Goal: Ask a question

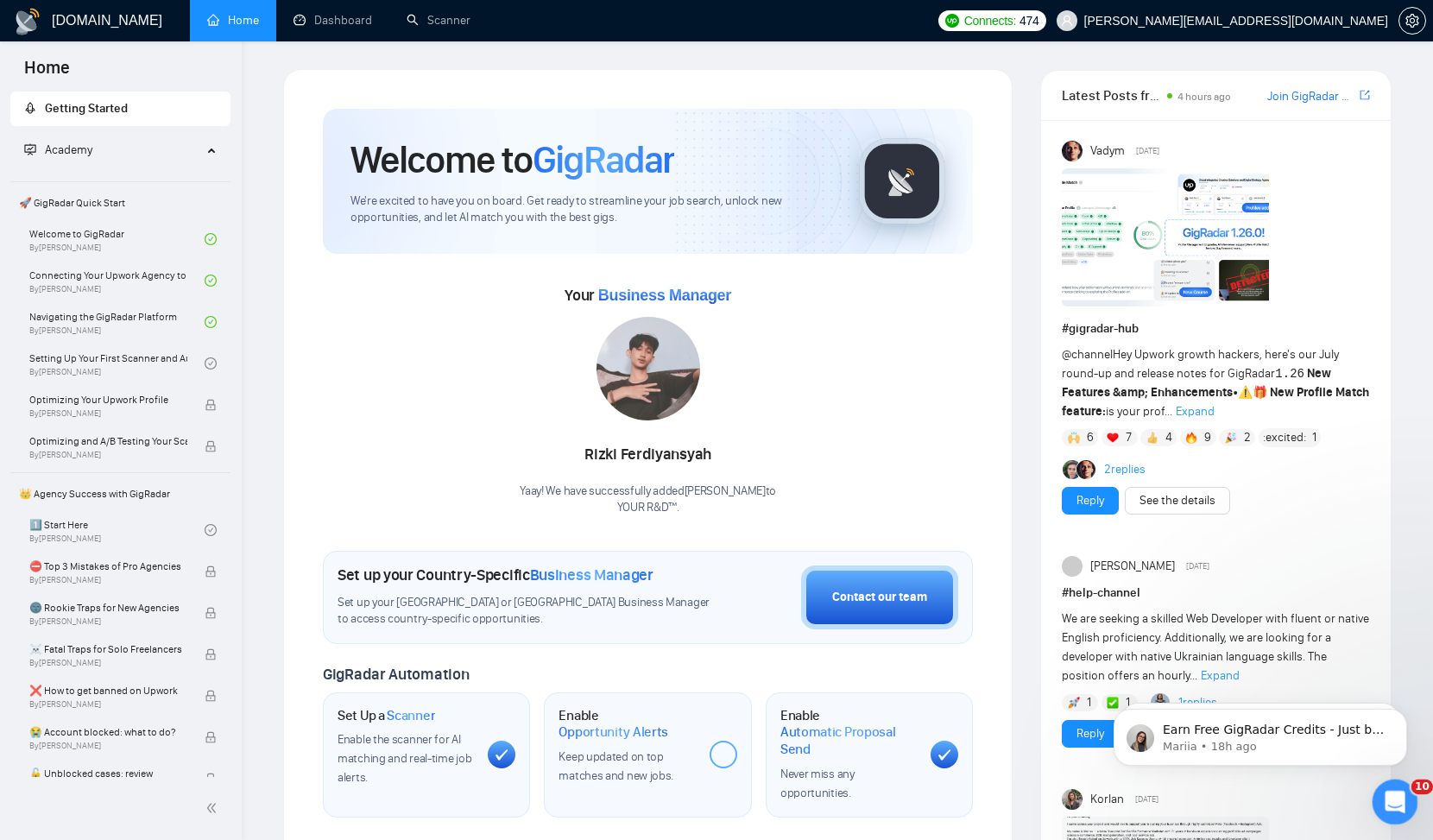
click at [1388, 798] on icon "Open Intercom Messenger" at bounding box center [1392, 799] width 29 height 29
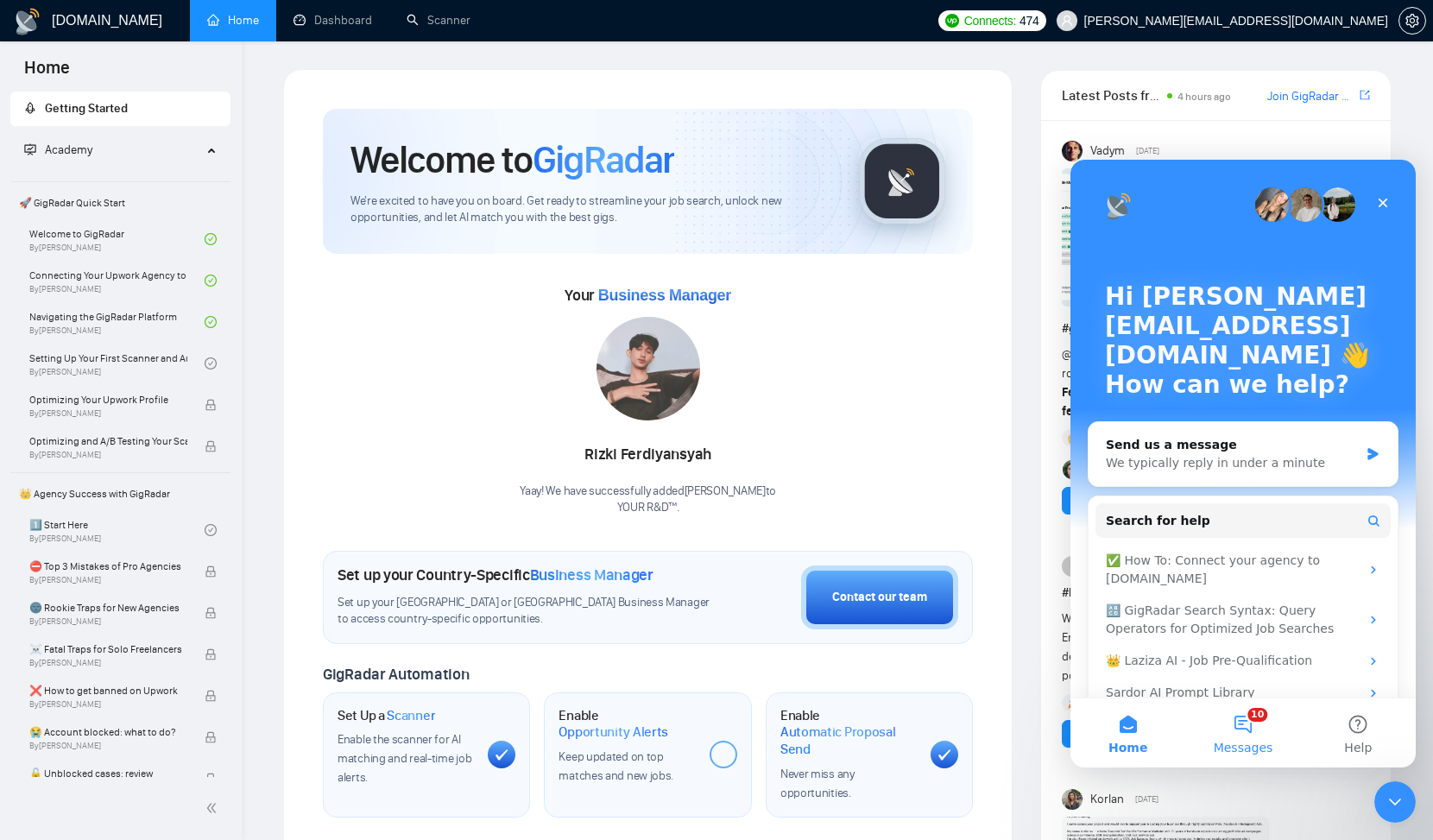
click at [1245, 719] on button "10 Messages" at bounding box center [1243, 732] width 115 height 69
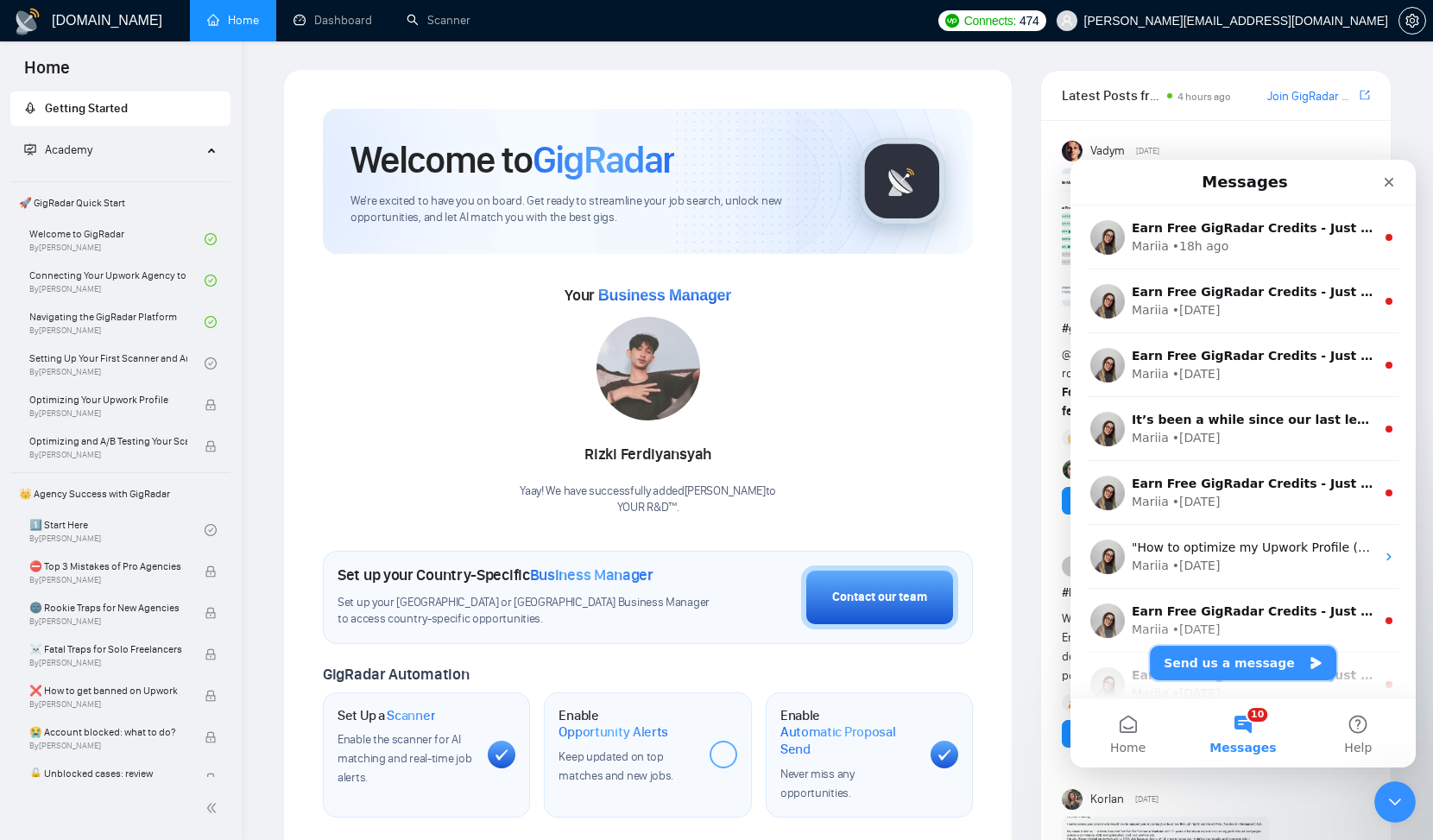
click at [1223, 666] on button "Send us a message" at bounding box center [1243, 662] width 187 height 34
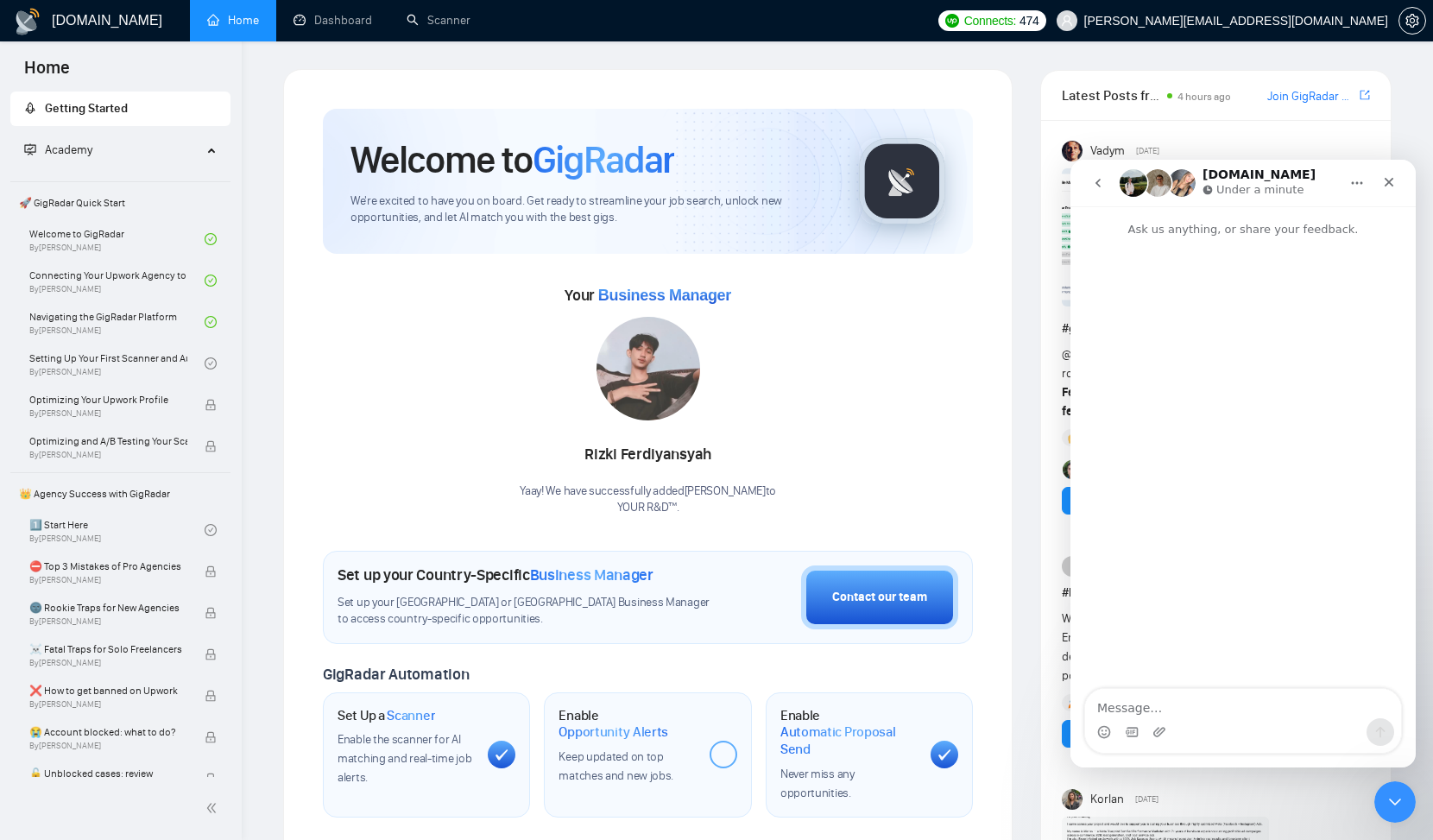
click at [1206, 710] on textarea "Message…" at bounding box center [1243, 703] width 316 height 30
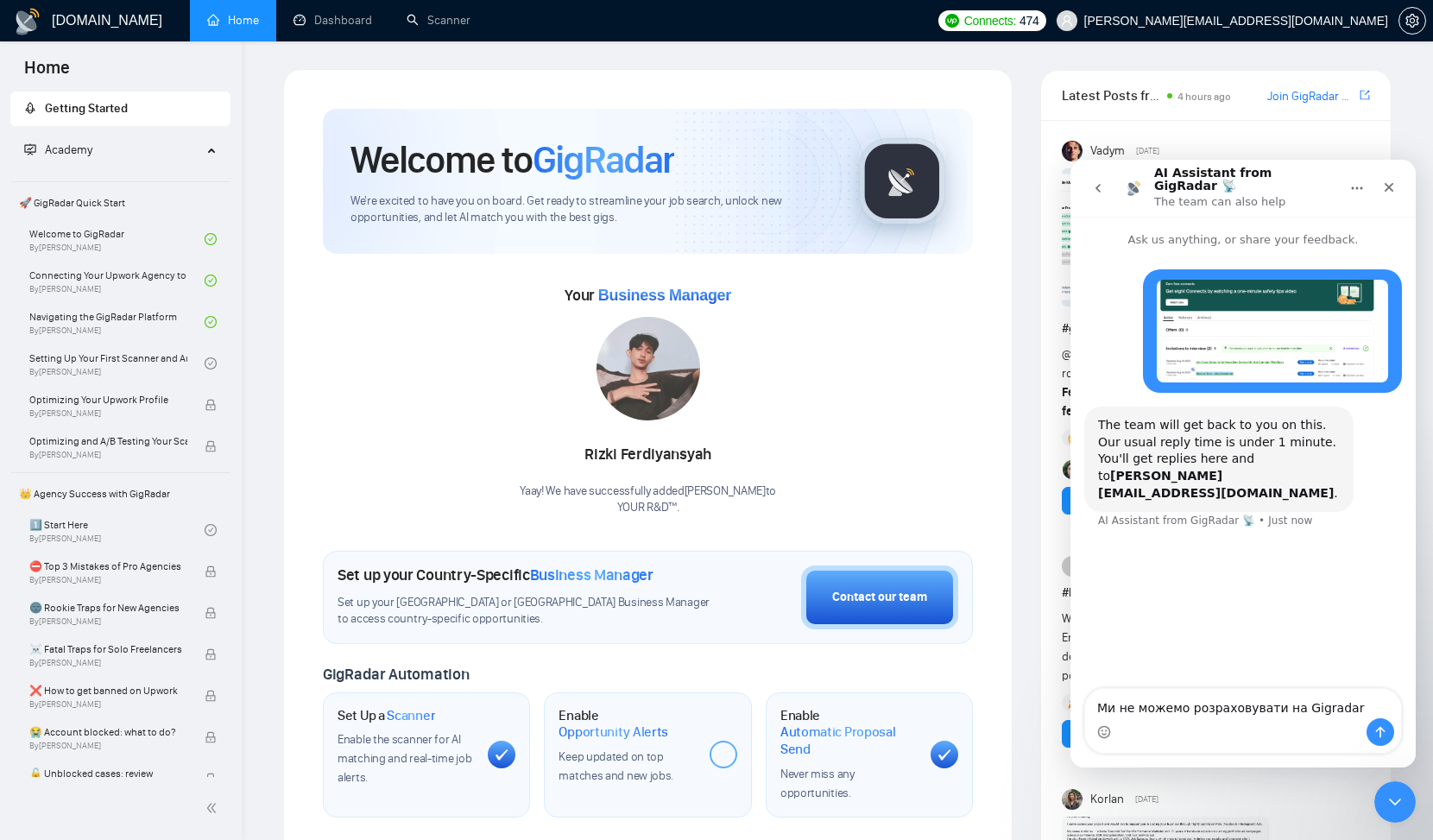
type textarea "Ми не можемо розраховувати на Gigradar?"
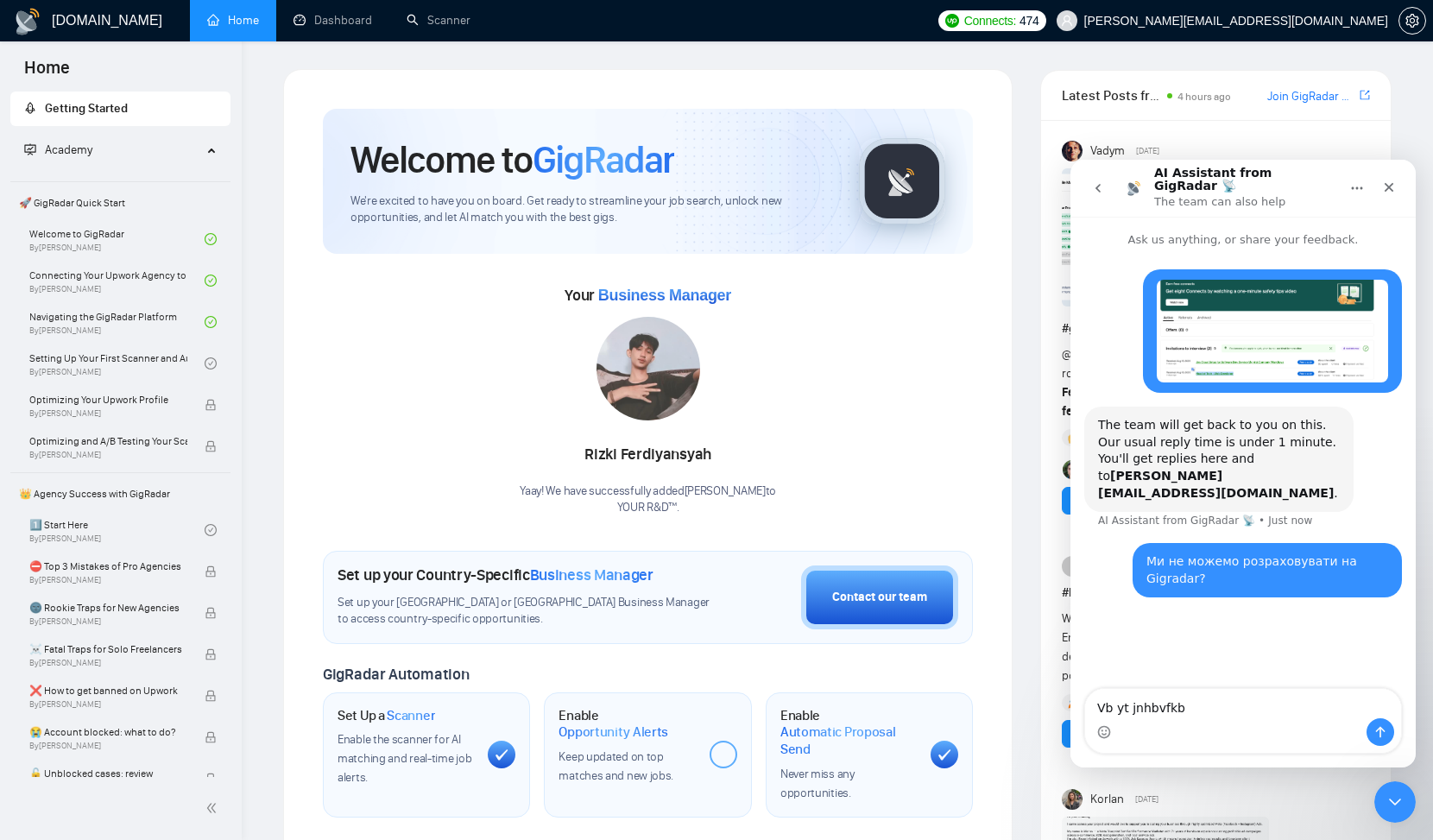
type textarea "Vb yt jnhbvfkb"
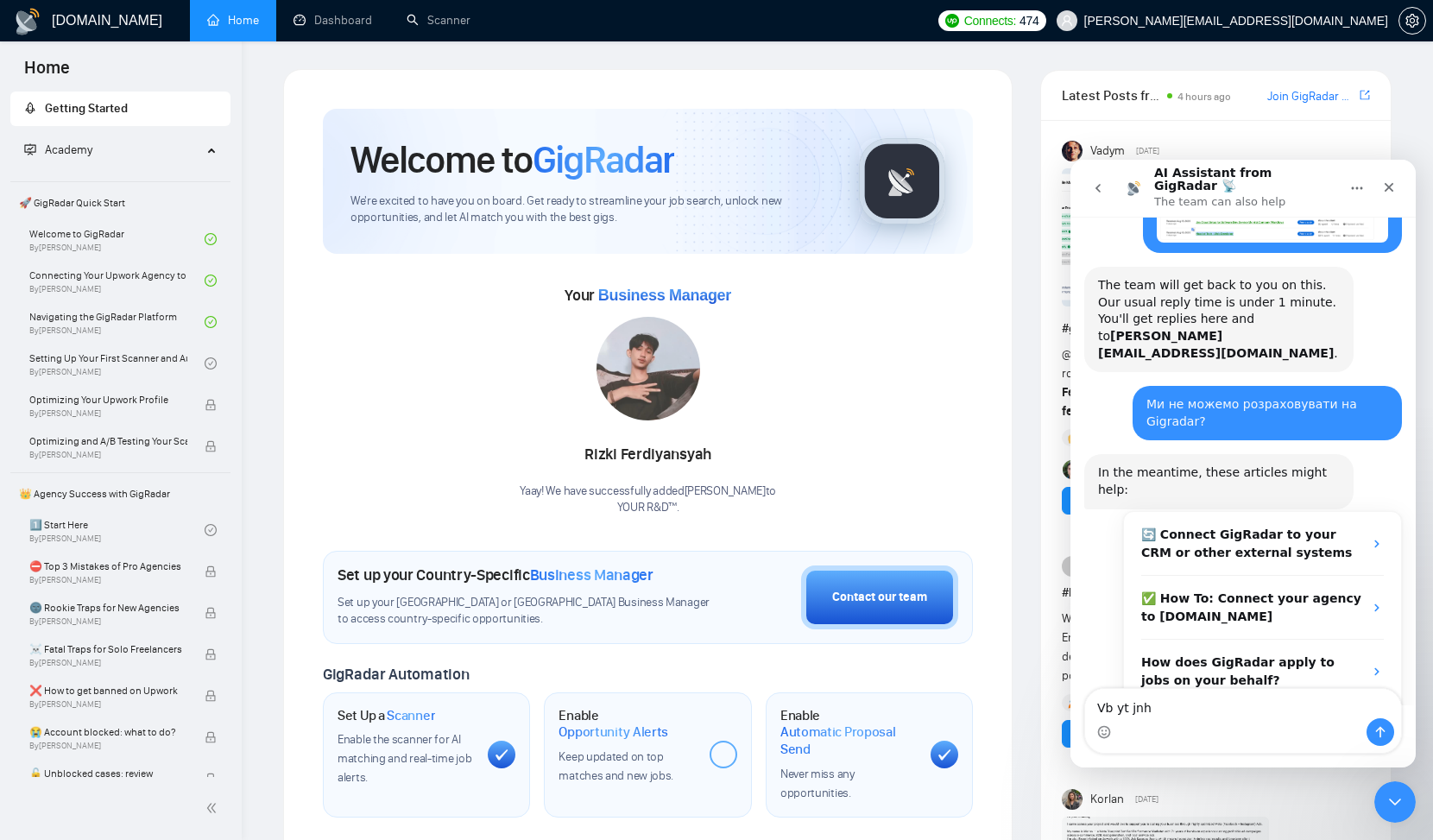
scroll to position [172, 0]
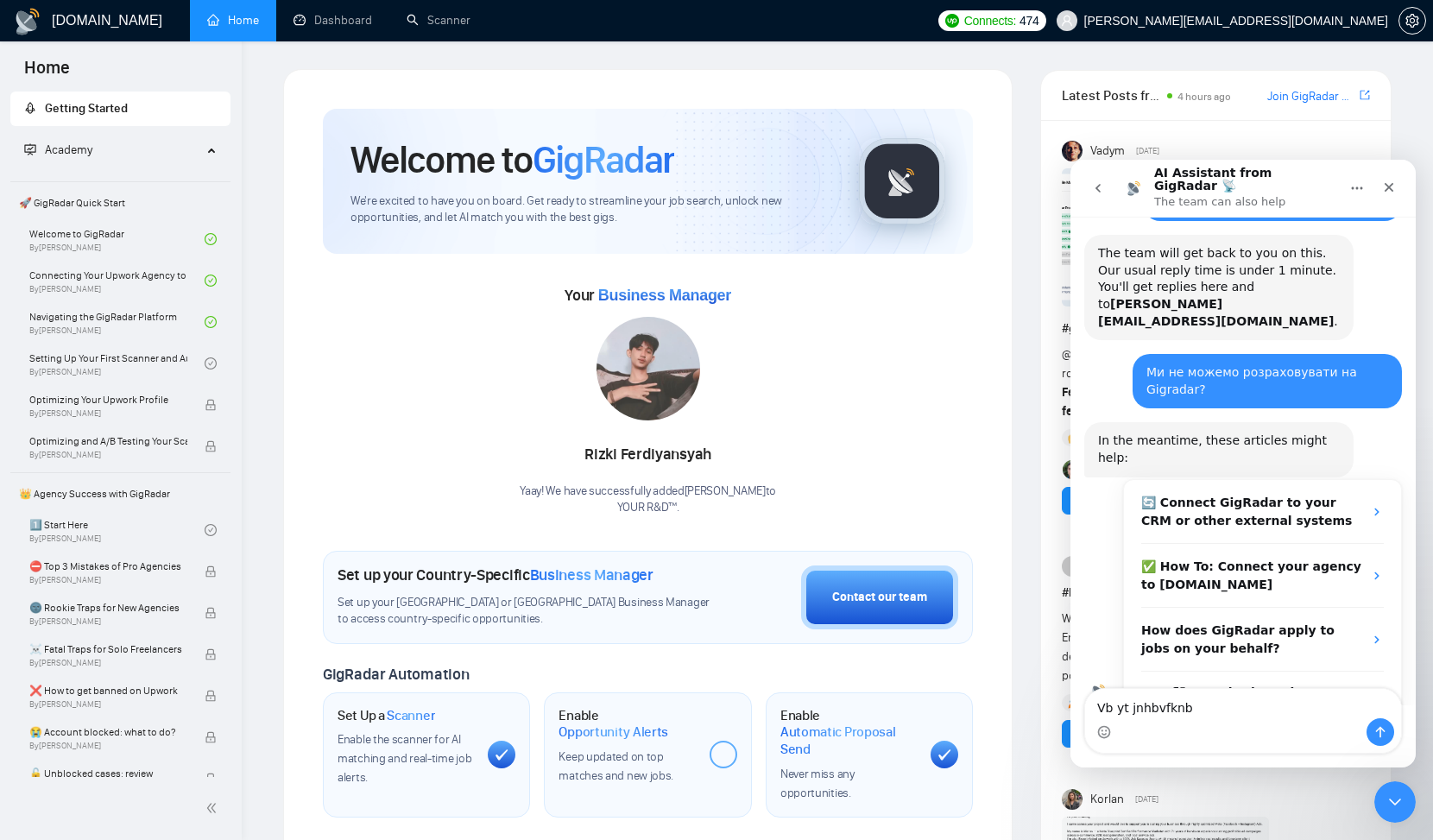
type textarea "Vb yt jnhbvfkn"
type textarea "Ми не отримали повідомлень про ці 2 інвайти"
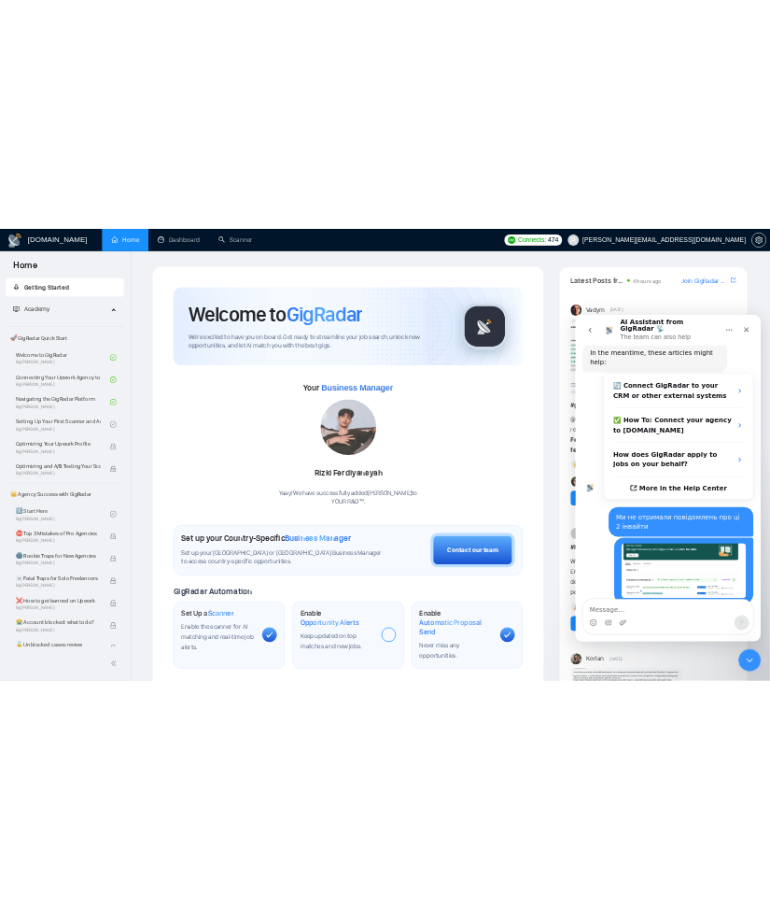
scroll to position [395, 0]
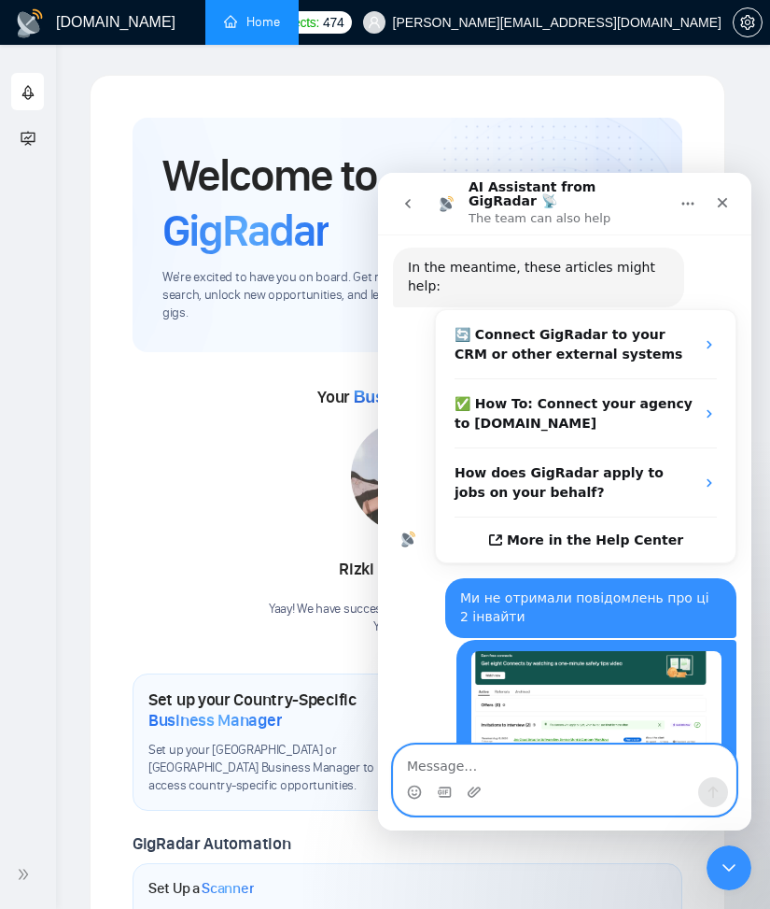
click at [480, 766] on textarea "Message…" at bounding box center [565, 761] width 342 height 32
paste textarea "Jira Cloud Setup for Software Dev, Service Mgmt & Company Workflows"
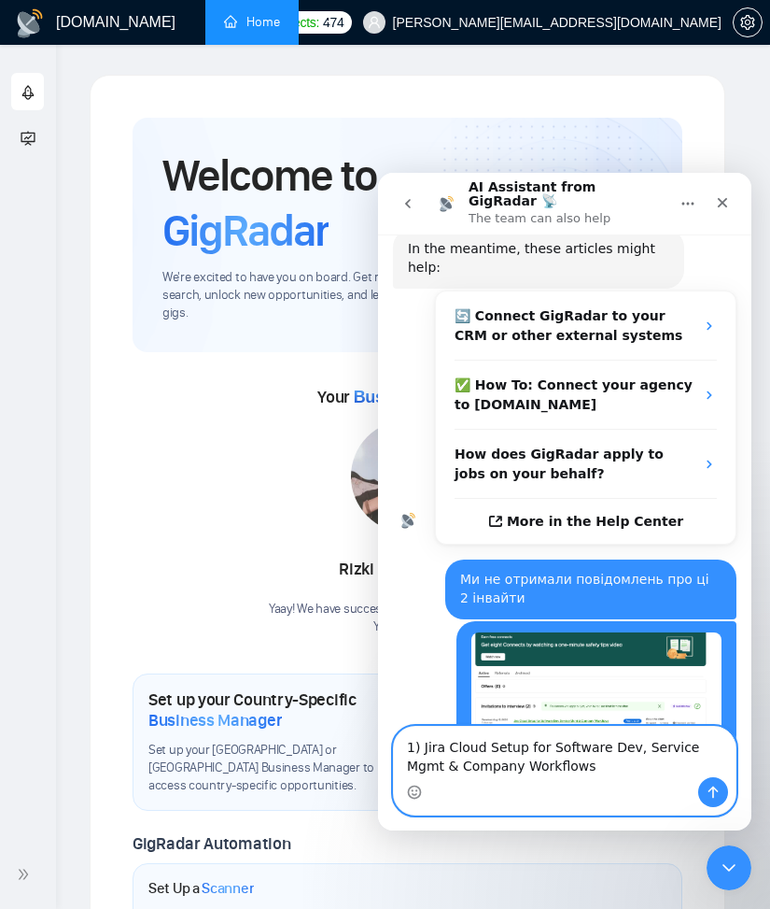
scroll to position [432, 0]
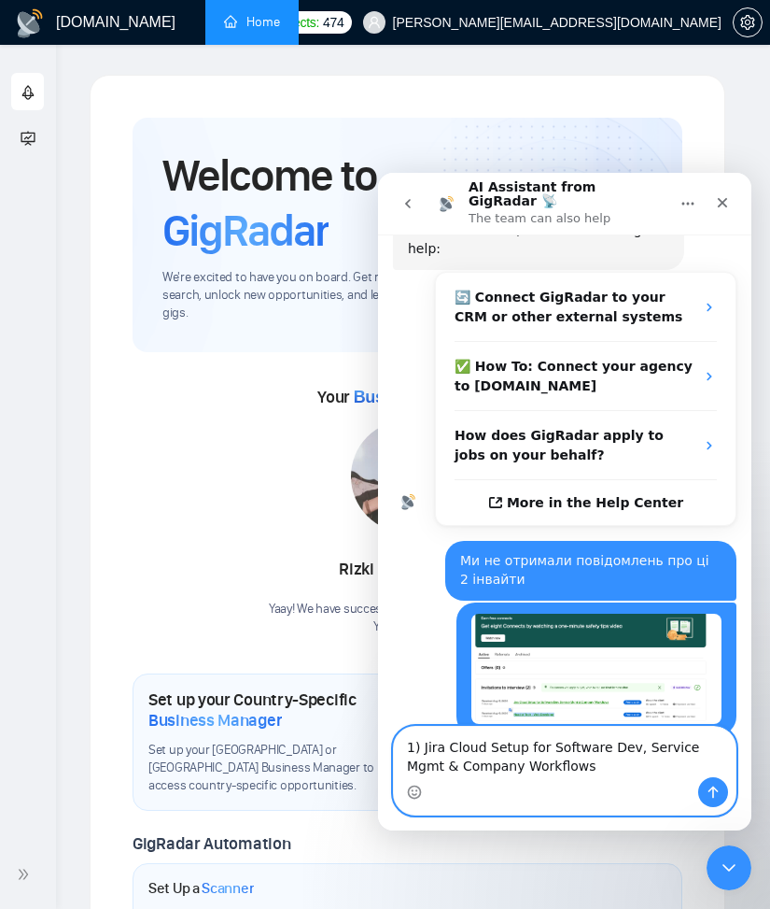
click at [515, 760] on textarea "1) Jira Cloud Setup for Software Dev, Service Mgmt & Company Workflows" at bounding box center [565, 751] width 342 height 50
paste textarea "[URL][DOMAIN_NAME]"
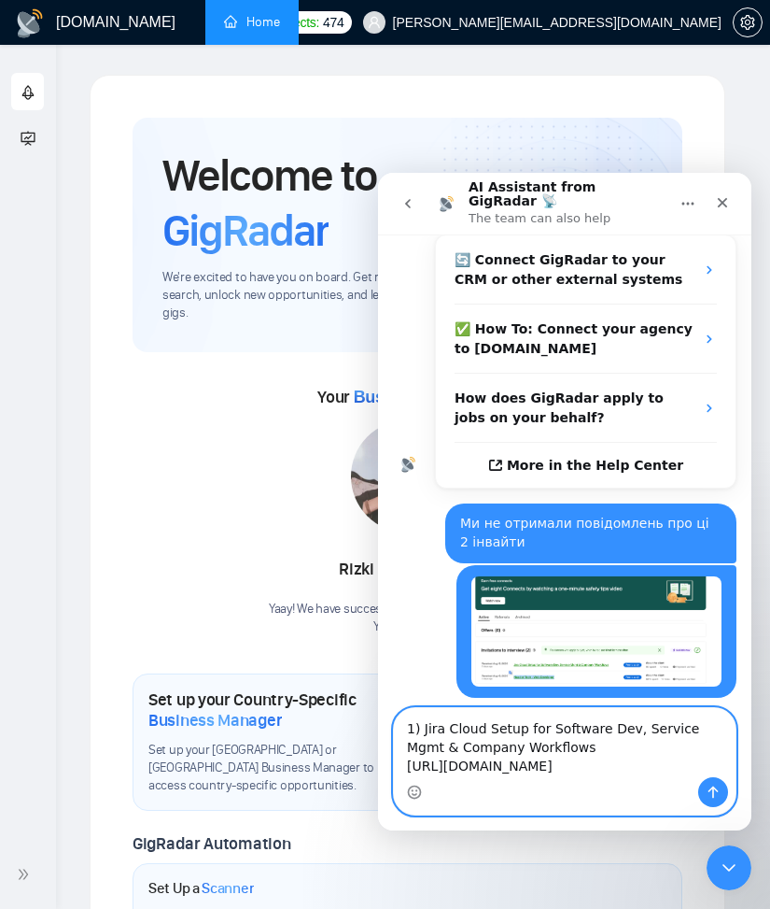
scroll to position [488, 0]
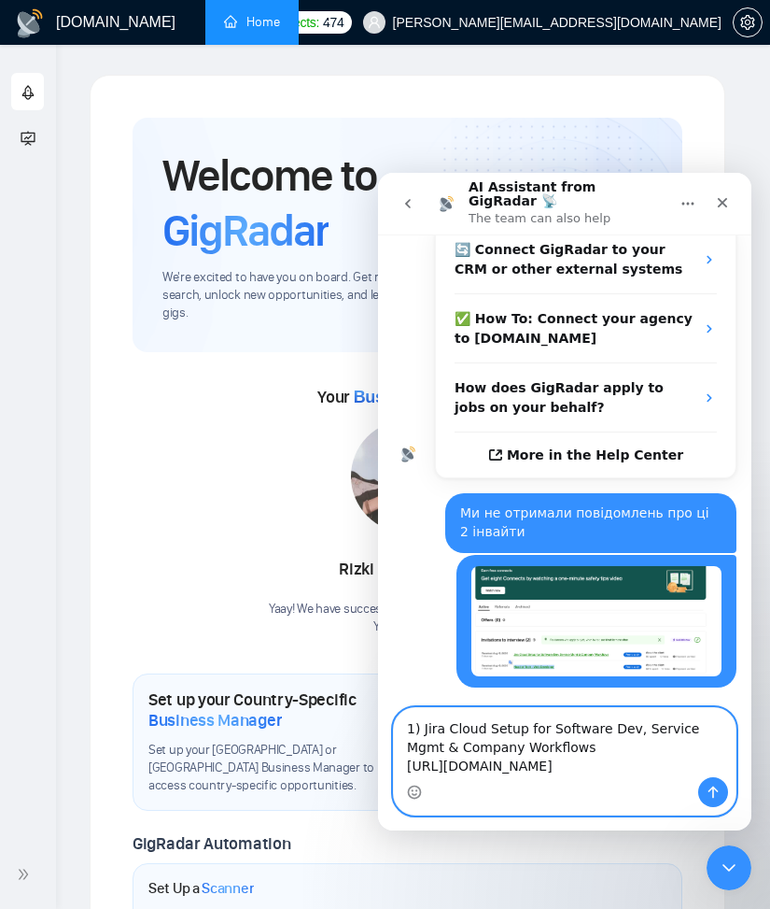
paste textarea "[URL][DOMAIN_NAME]"
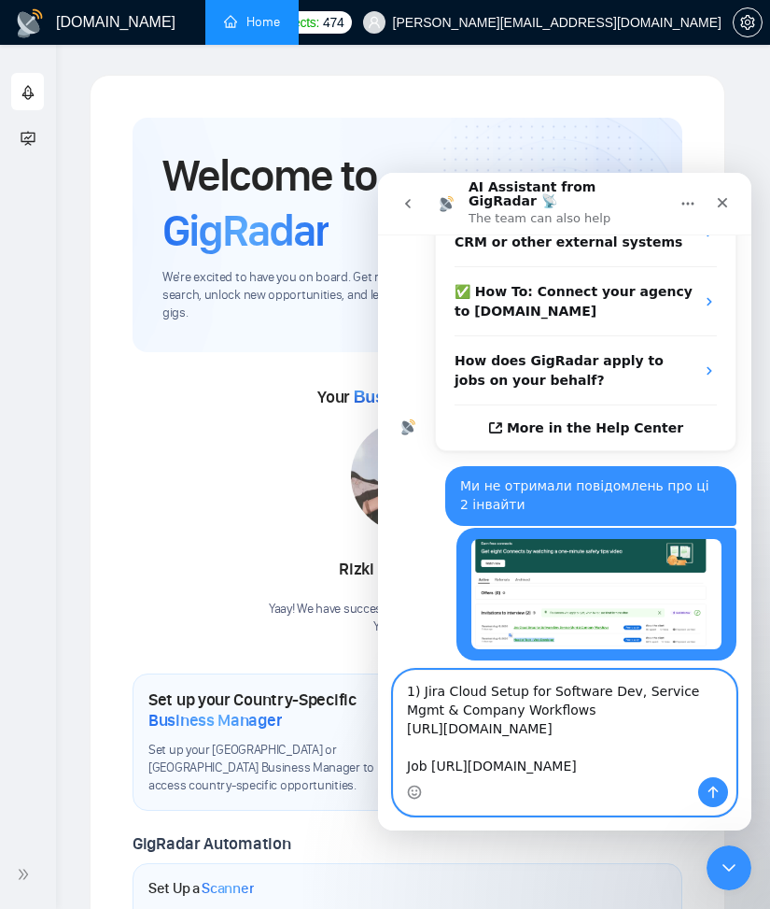
scroll to position [511, 0]
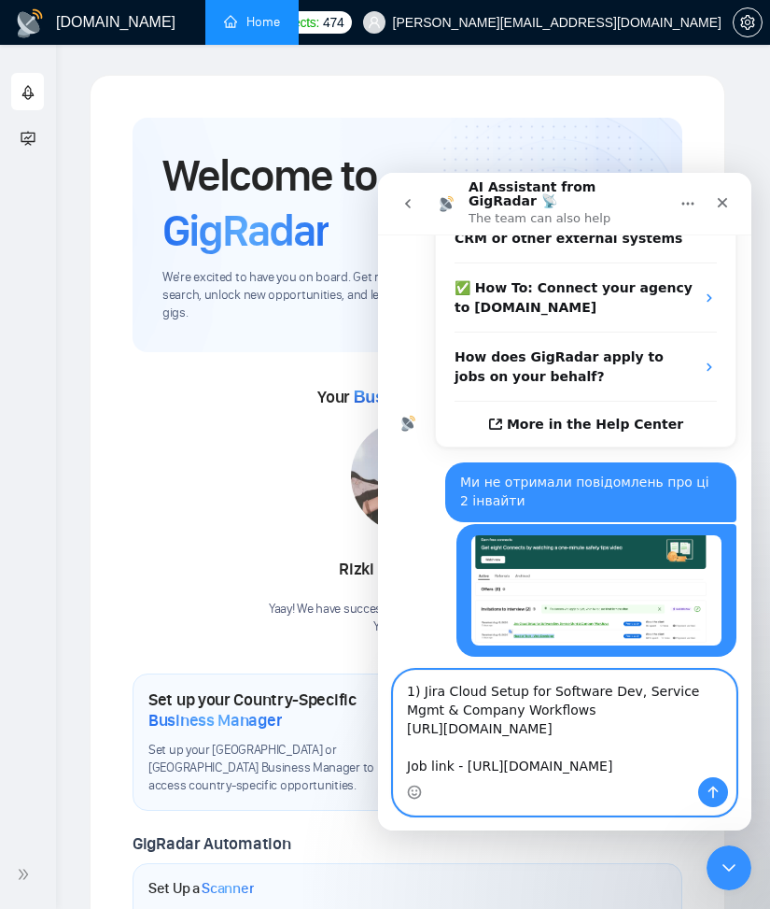
type textarea "1) Jira Cloud Setup for Software Dev, Service Mgmt & Company Workflows [URL][DO…"
click at [704, 793] on button "Send a message…" at bounding box center [713, 792] width 30 height 30
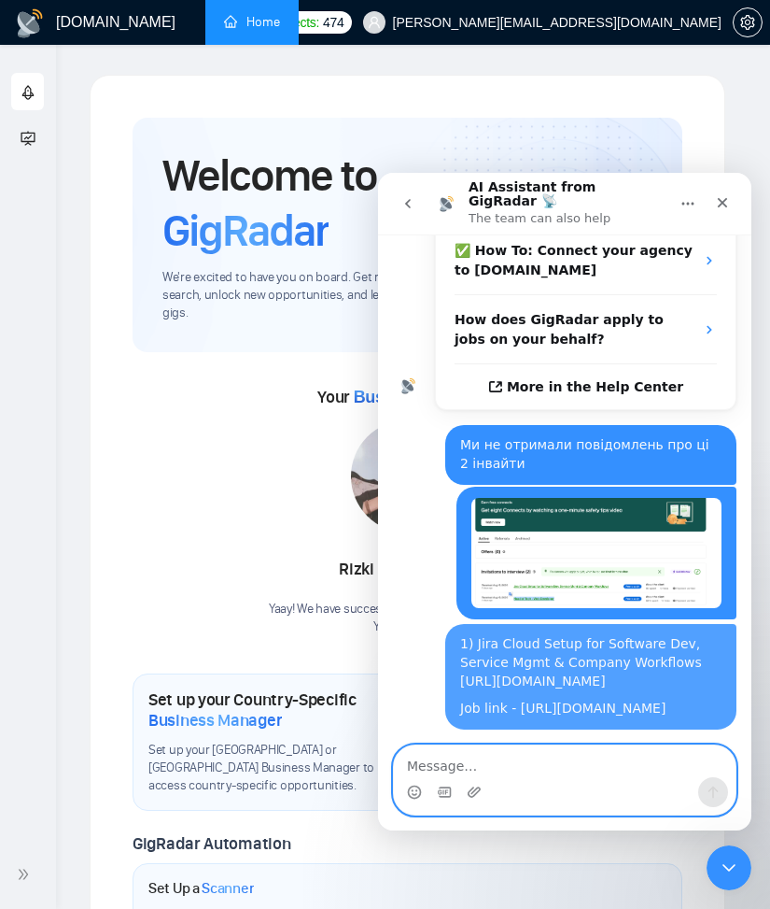
scroll to position [557, 0]
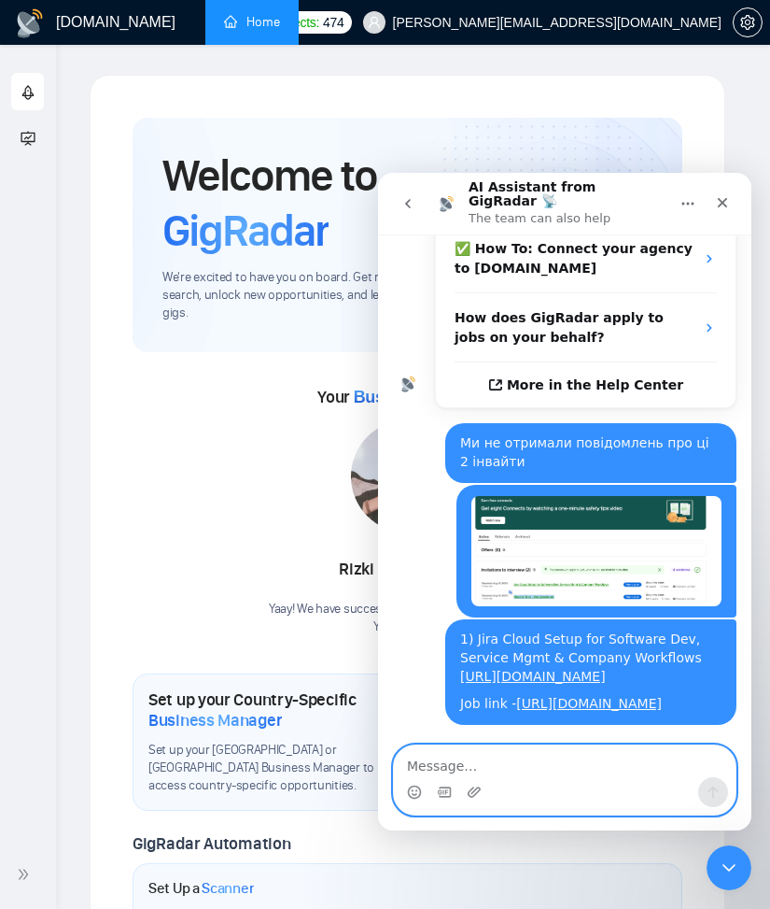
click at [474, 766] on textarea "Message…" at bounding box center [565, 761] width 342 height 32
paste textarea "Head of Tech - Web Developer"
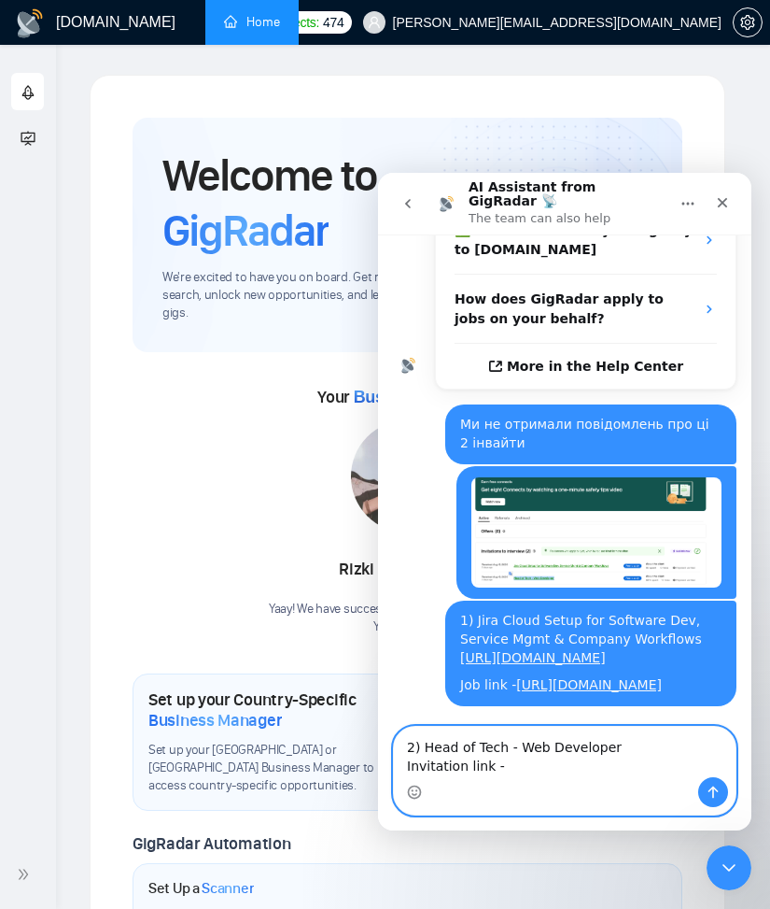
paste textarea "[URL][DOMAIN_NAME]"
click at [501, 754] on textarea "2) Head of Tech - Web Developer Invitation link - [URL][DOMAIN_NAME]" at bounding box center [565, 751] width 342 height 50
click at [486, 765] on textarea "2) Head of Tech - Web Developer Invitation link - [URL][DOMAIN_NAME]" at bounding box center [565, 751] width 342 height 50
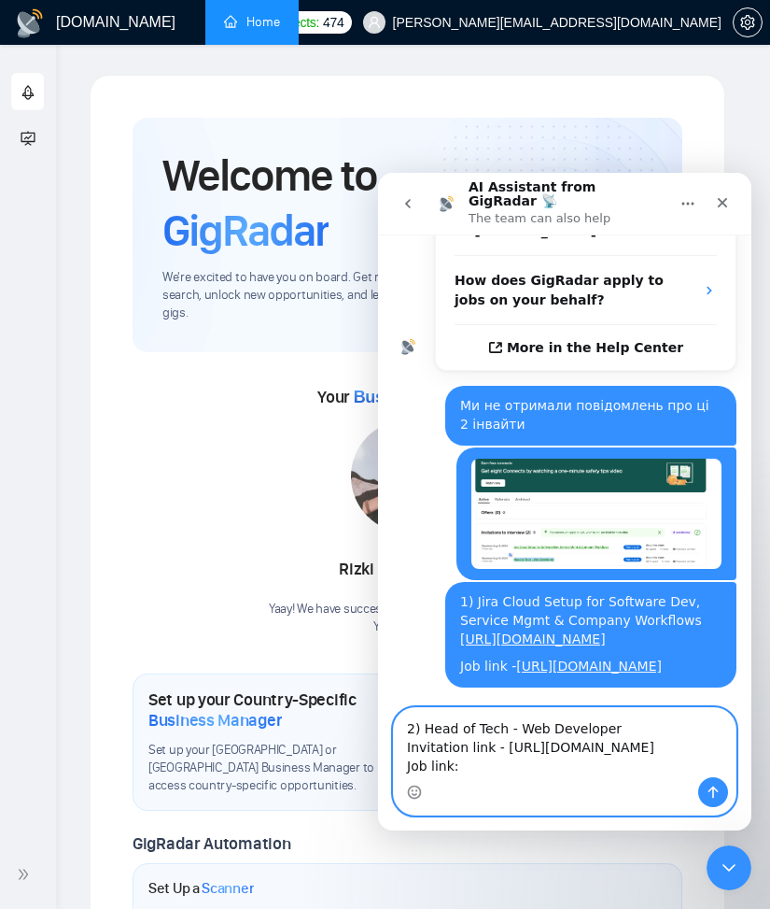
paste textarea "[URL][DOMAIN_NAME]"
type textarea "2) Head of Tech - Web Developer Invitation link - [URL][DOMAIN_NAME] Job link: …"
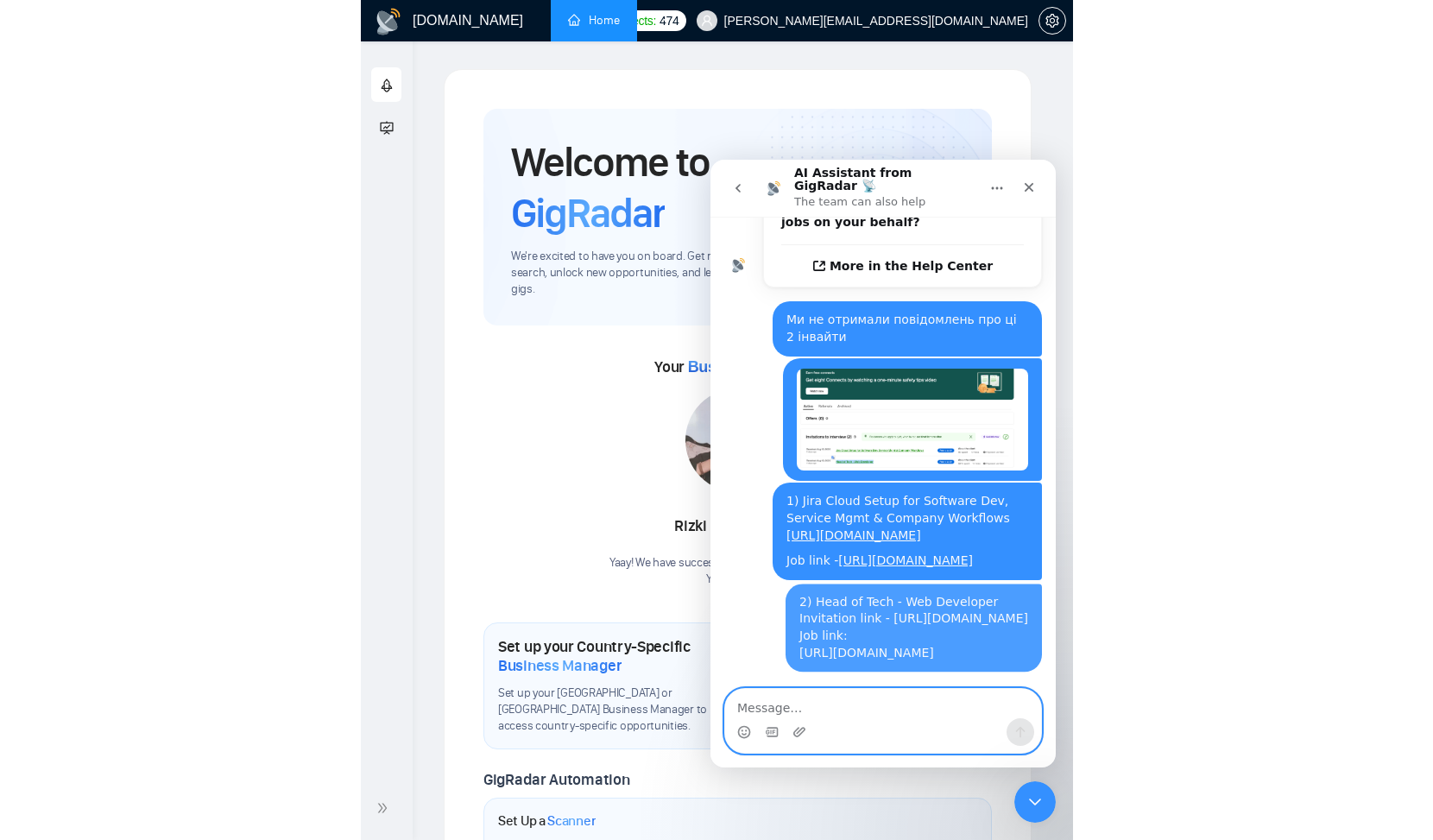
scroll to position [655, 0]
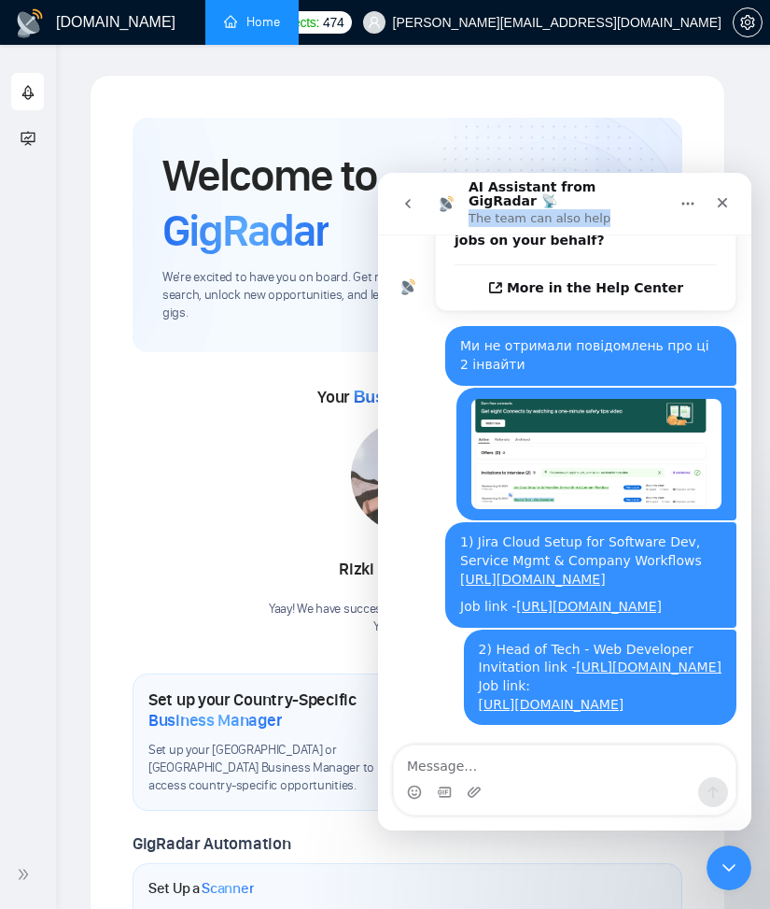
click at [622, 215] on div "AI Assistant from GigRadar 📡 The team can also help" at bounding box center [564, 203] width 349 height 47
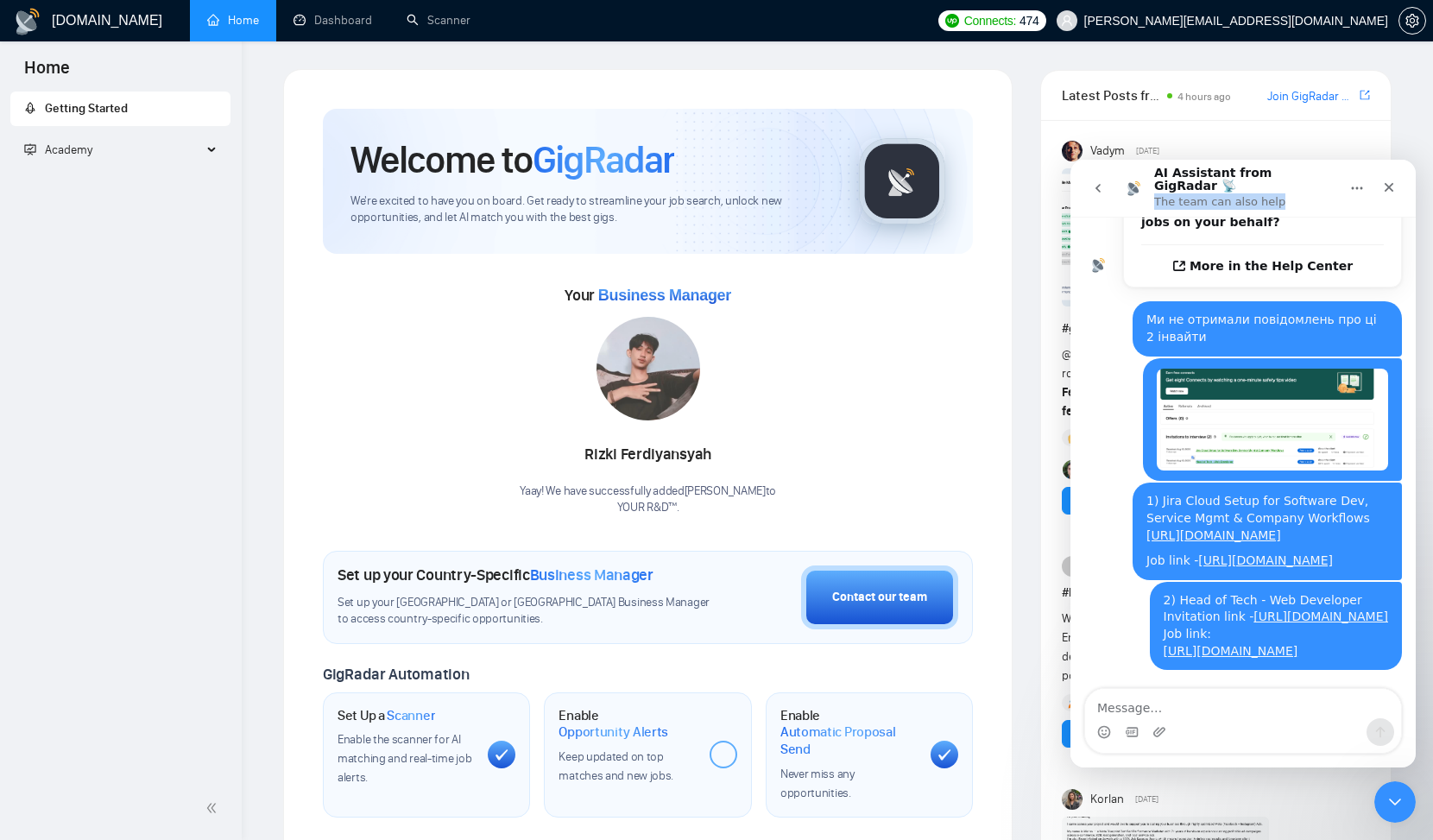
click at [1100, 181] on icon "go back" at bounding box center [1097, 188] width 14 height 14
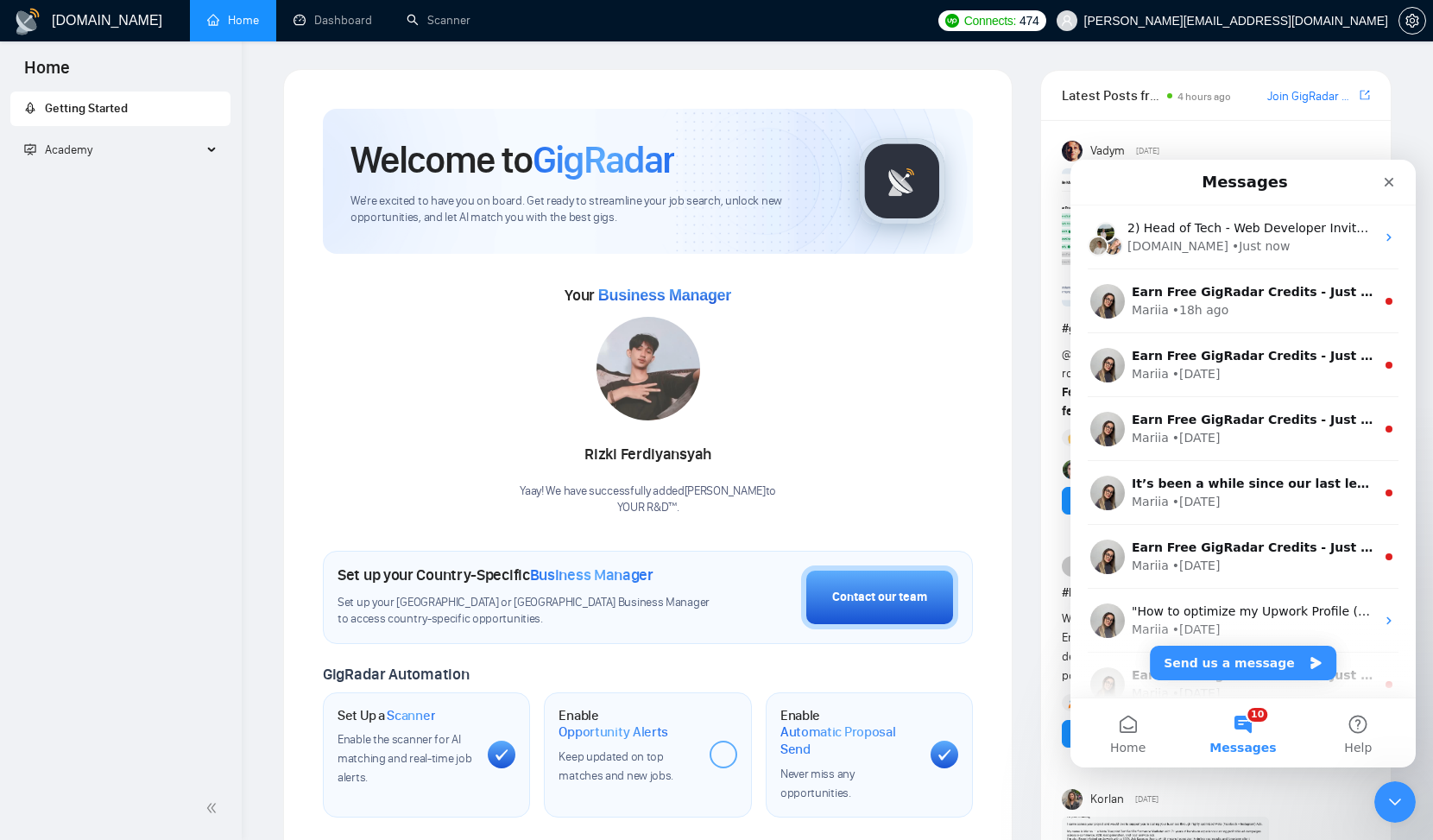
scroll to position [0, 0]
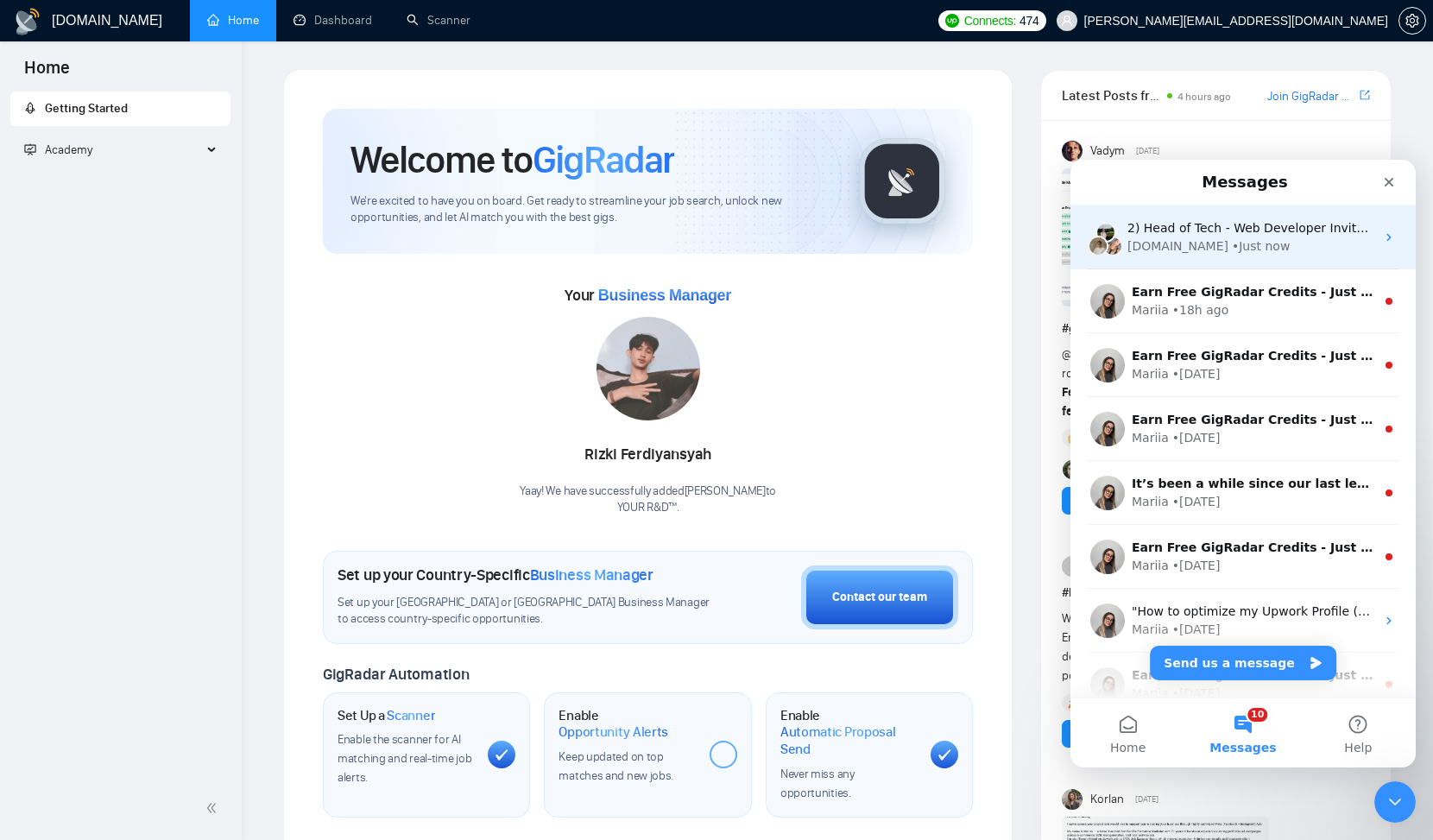
click at [1230, 229] on span "2) Head of Tech - Web Developer Invitation link - [URL][DOMAIN_NAME] Job link: …" at bounding box center [1438, 227] width 621 height 14
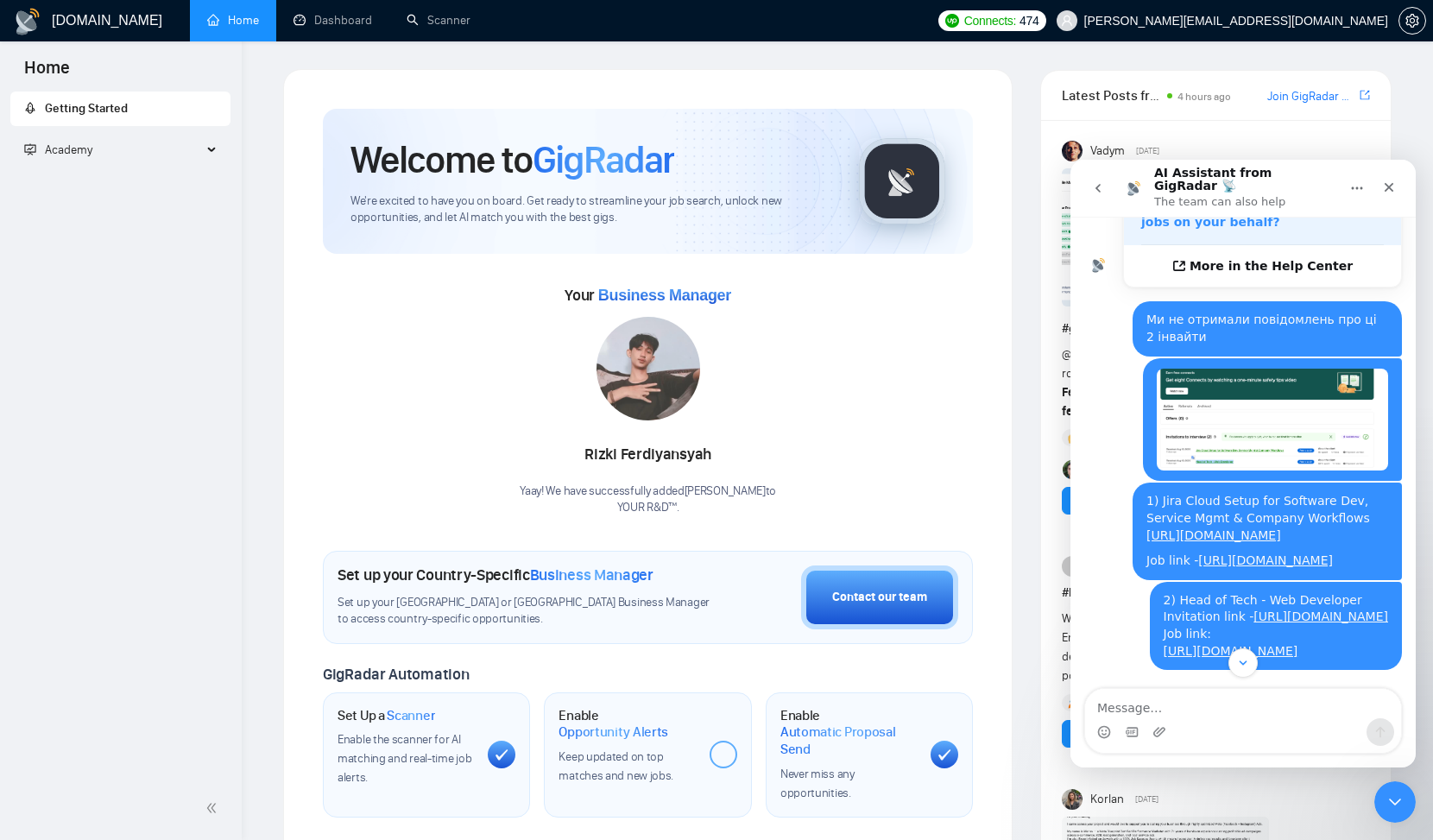
scroll to position [655, 0]
click at [1219, 528] on link "[URL][DOMAIN_NAME]" at bounding box center [1214, 534] width 135 height 14
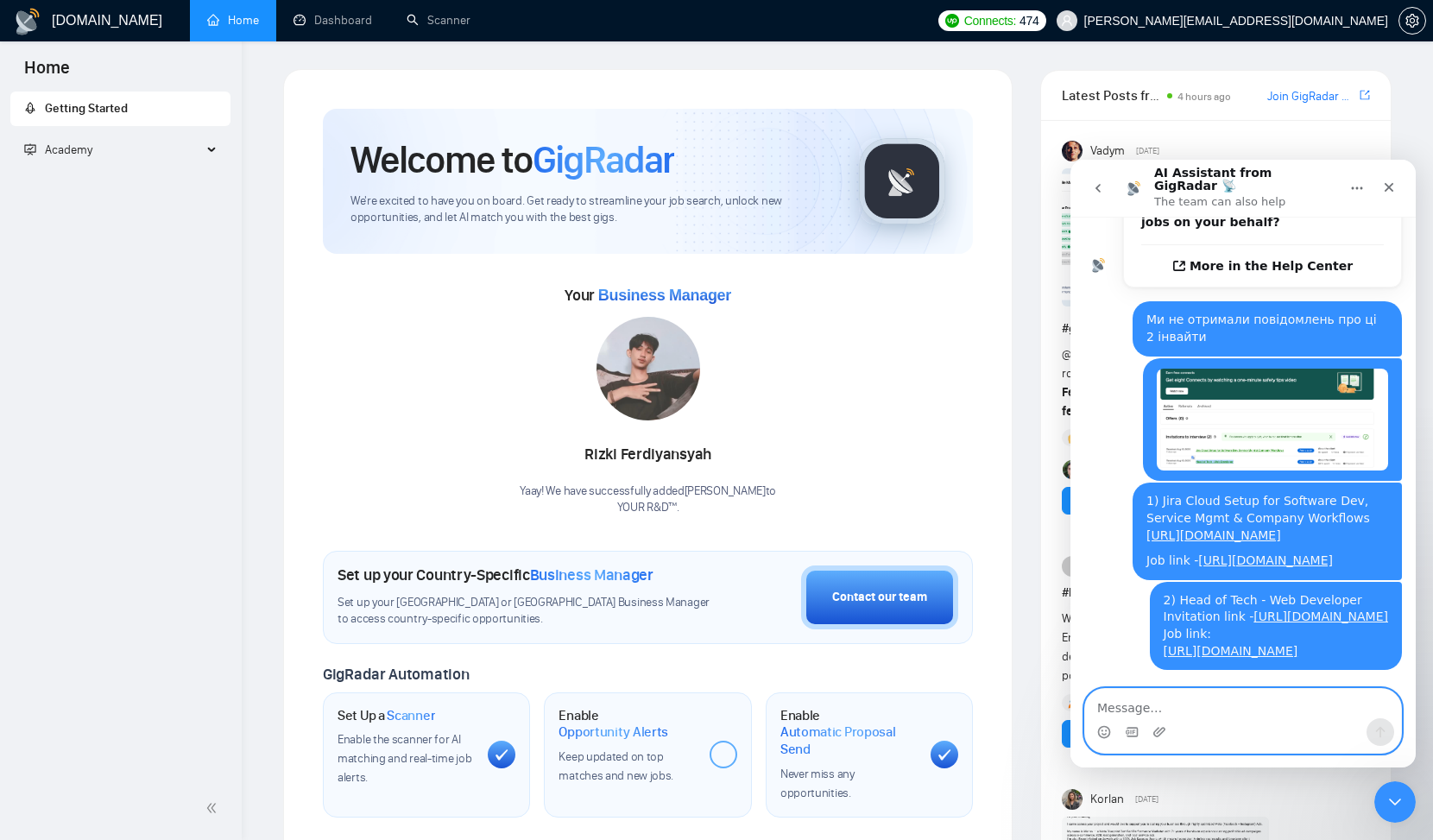
click at [1260, 709] on textarea "Message…" at bounding box center [1243, 703] width 316 height 30
type textarea "T"
type textarea "I need help!"
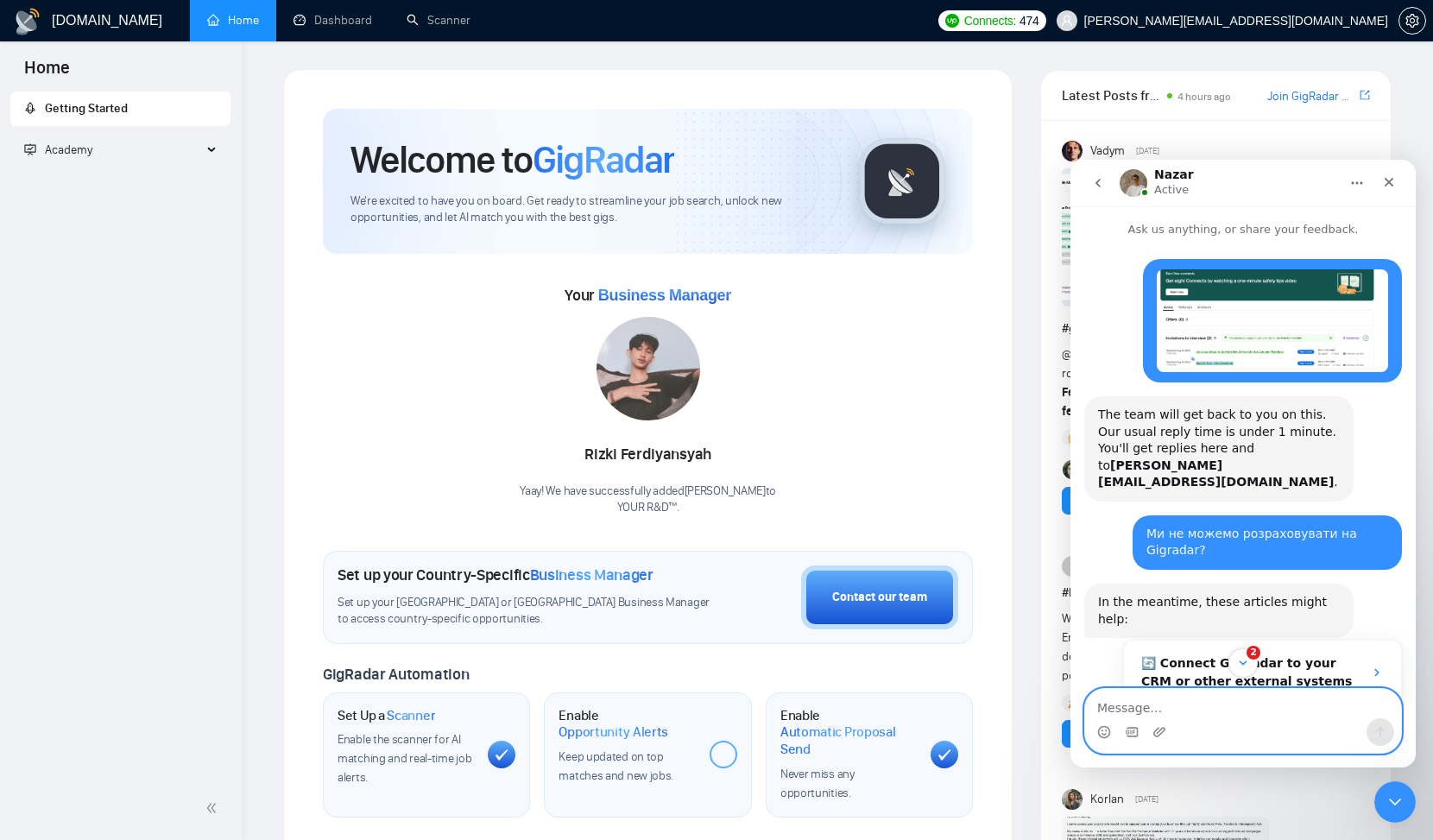
scroll to position [848, 0]
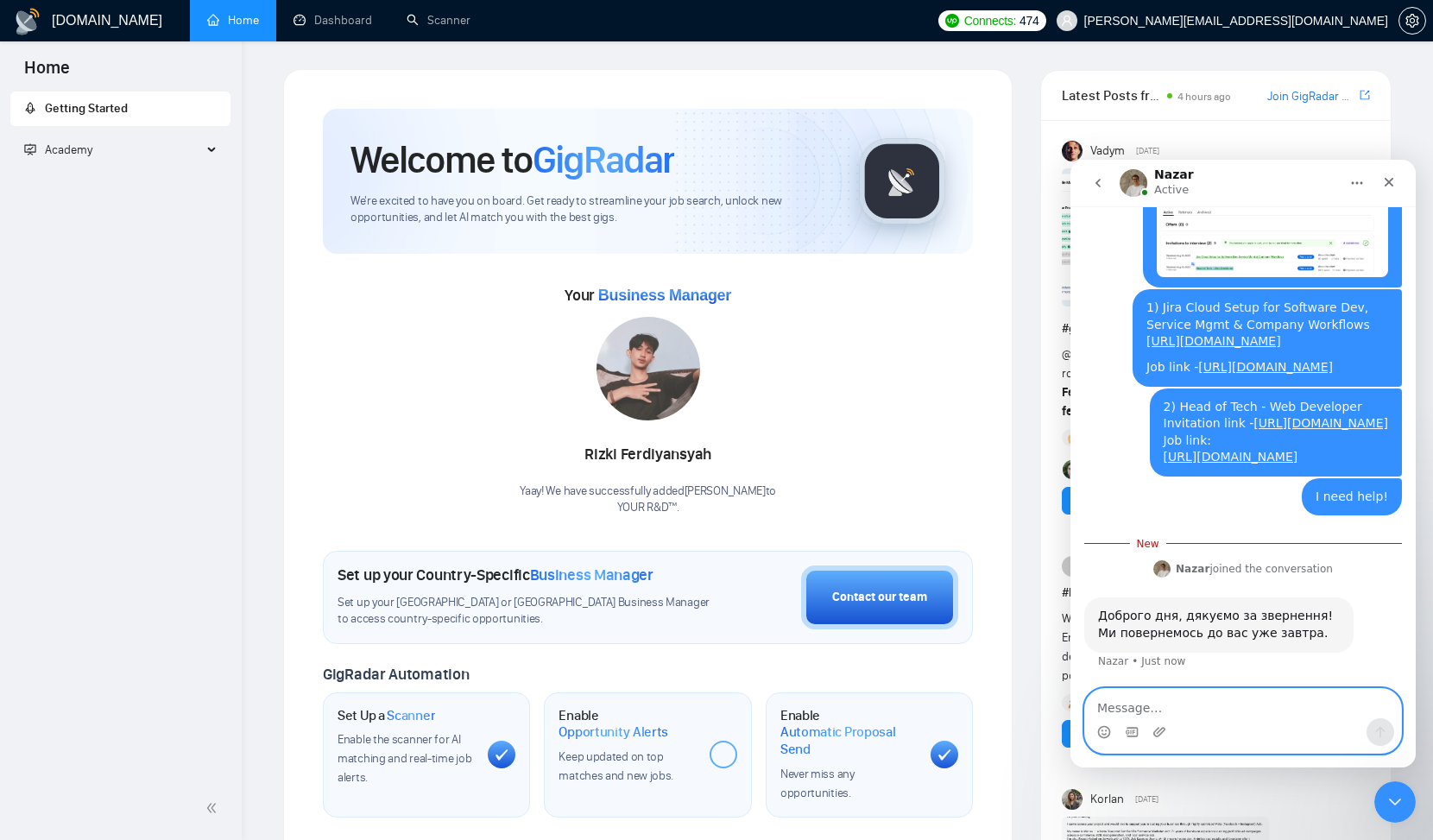
click at [1224, 696] on textarea "Message…" at bounding box center [1243, 703] width 316 height 30
click at [1194, 702] on textarea "Message…" at bounding box center [1243, 703] width 316 height 30
click at [1196, 706] on textarea "Message…" at bounding box center [1243, 703] width 316 height 30
type textarea "Lj,ht"
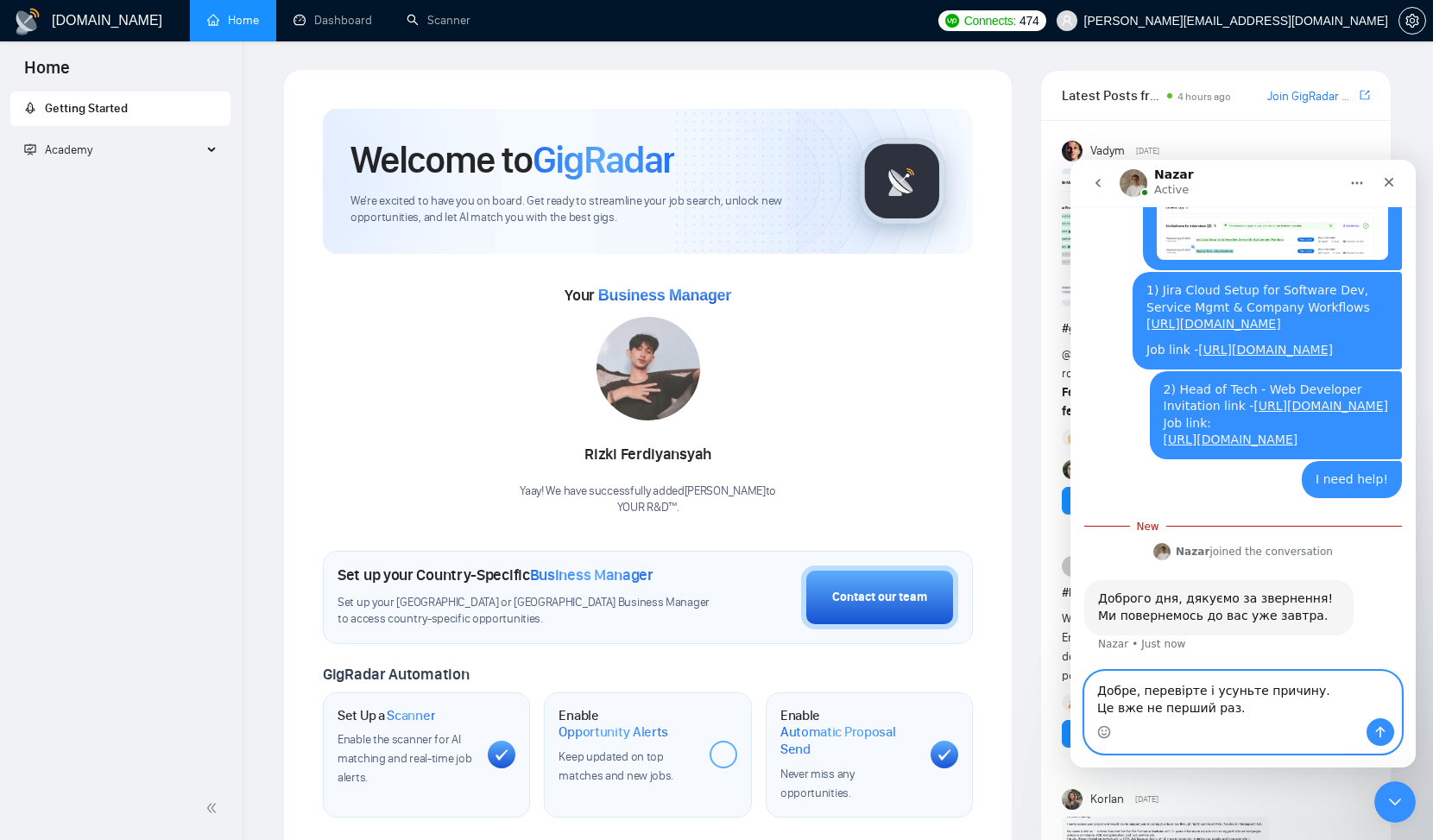
scroll to position [883, 0]
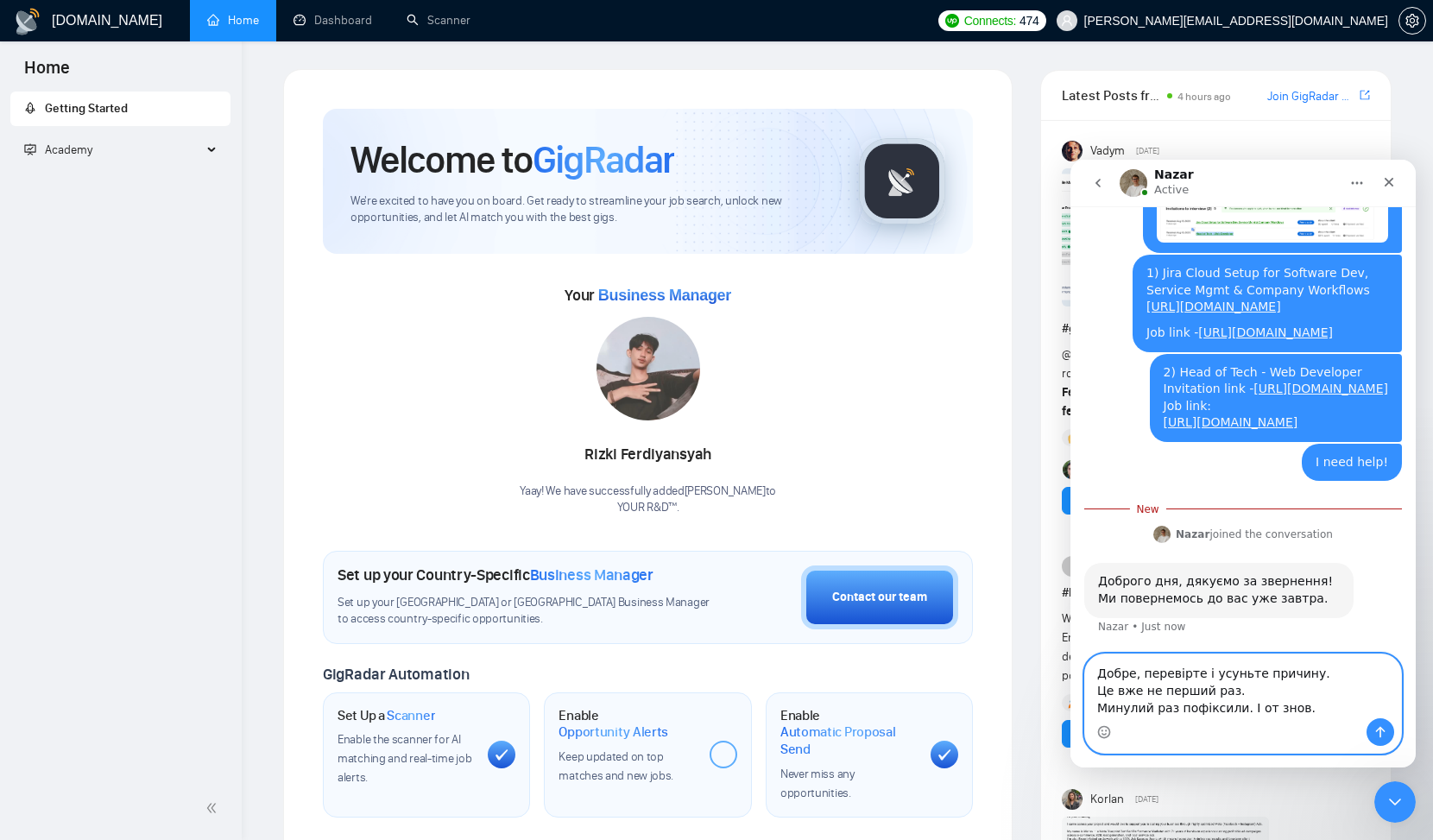
type textarea "Добре, перевірте і усуньте причину. Це вже не перший раз. Минулий раз пофіксили…"
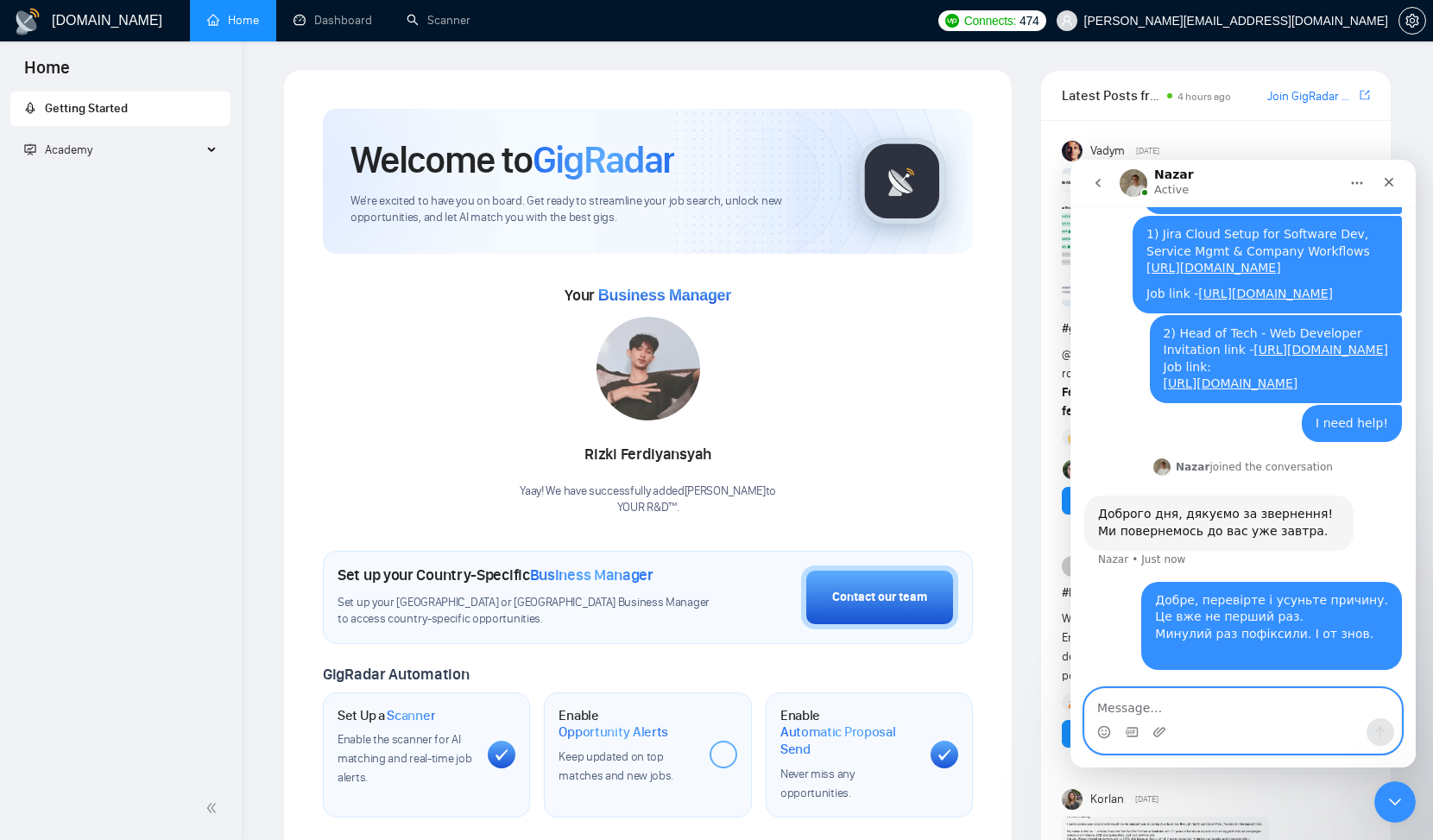
scroll to position [921, 0]
click at [1144, 707] on textarea "Ми промто пропустили інвайти" at bounding box center [1243, 703] width 316 height 30
type textarea "Ми просто пропустили інвайти"
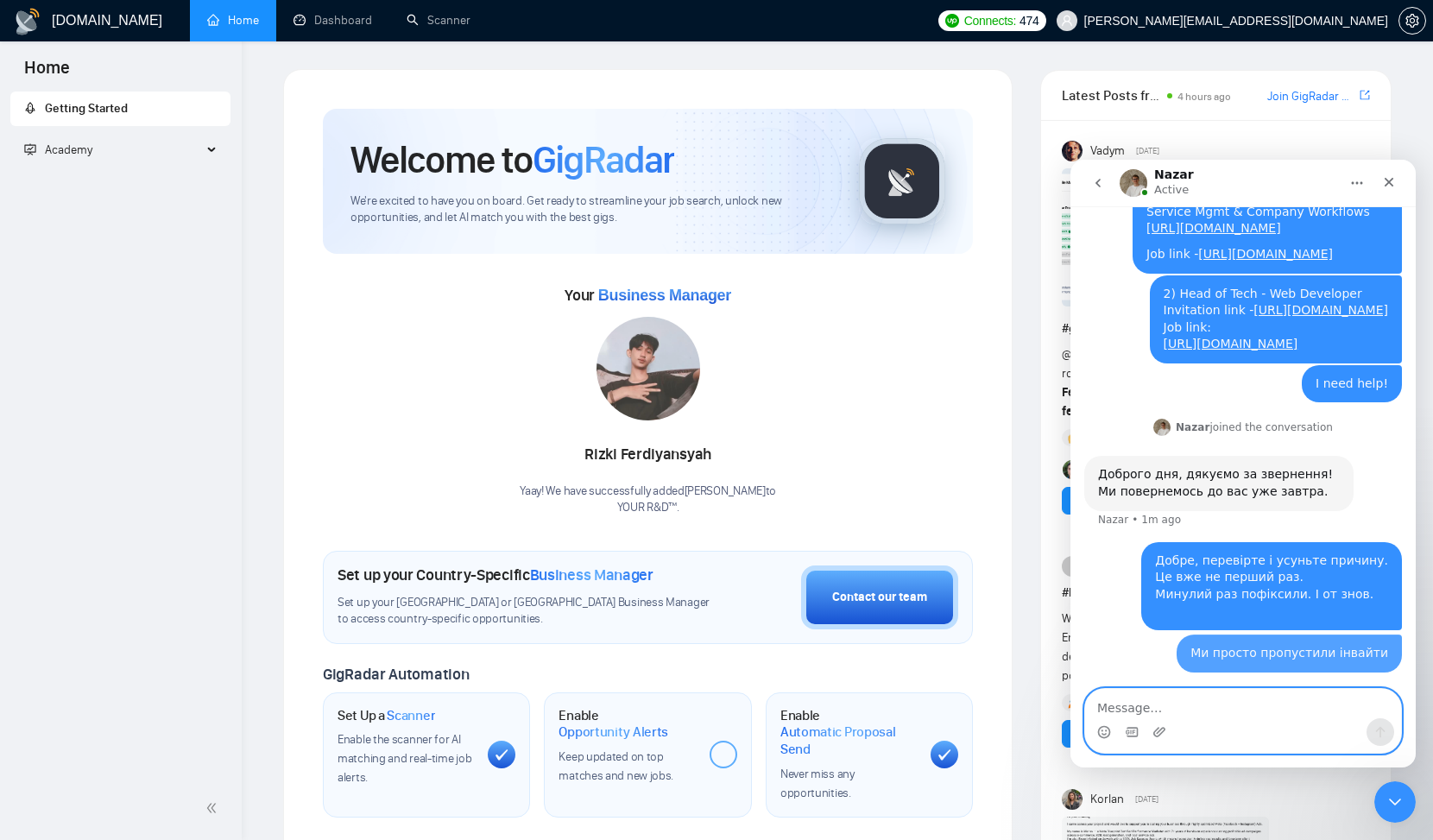
scroll to position [961, 0]
click at [1132, 714] on textarea "Message…" at bounding box center [1243, 703] width 316 height 30
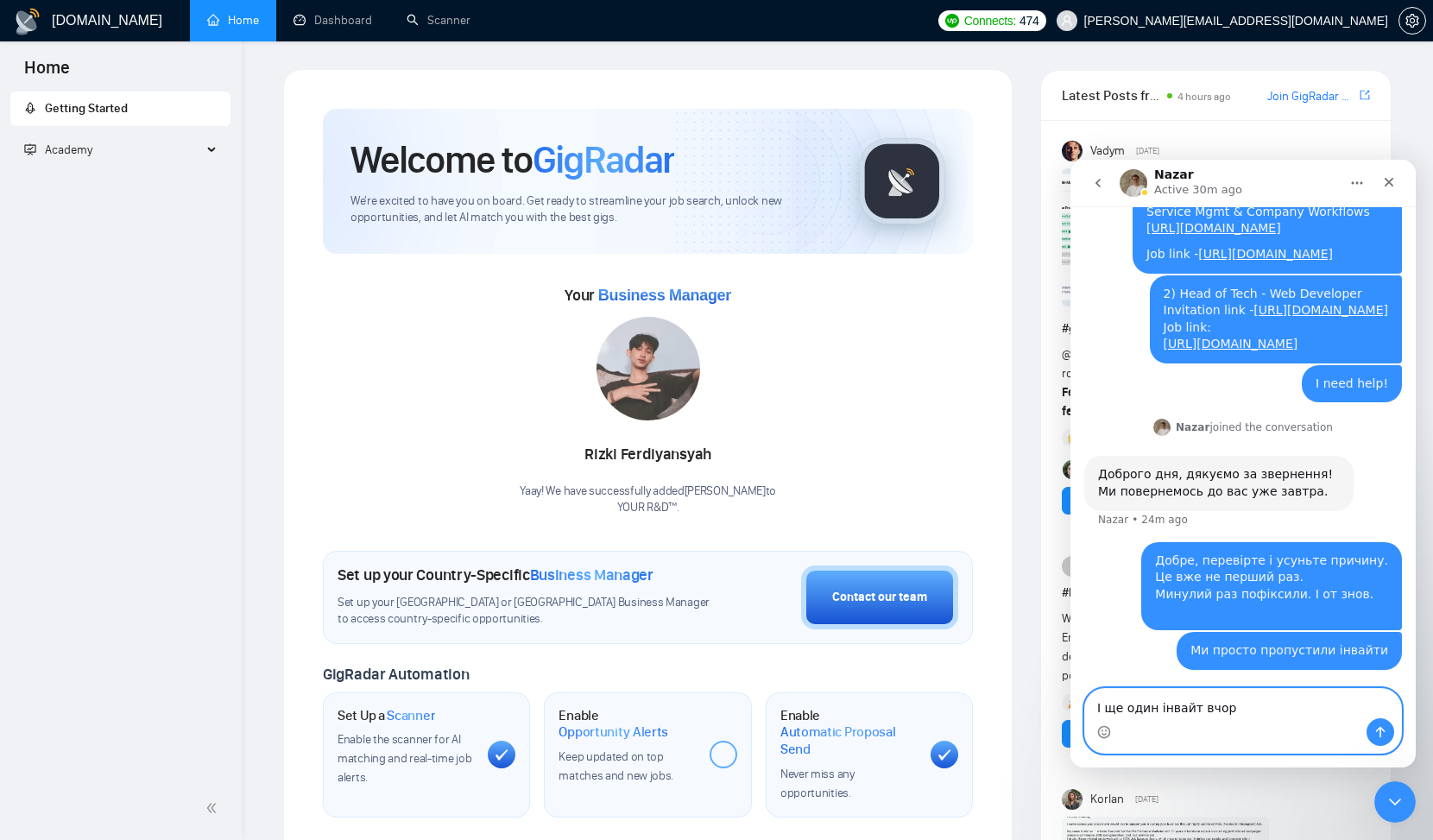
type textarea "І ще один інвайт вчора"
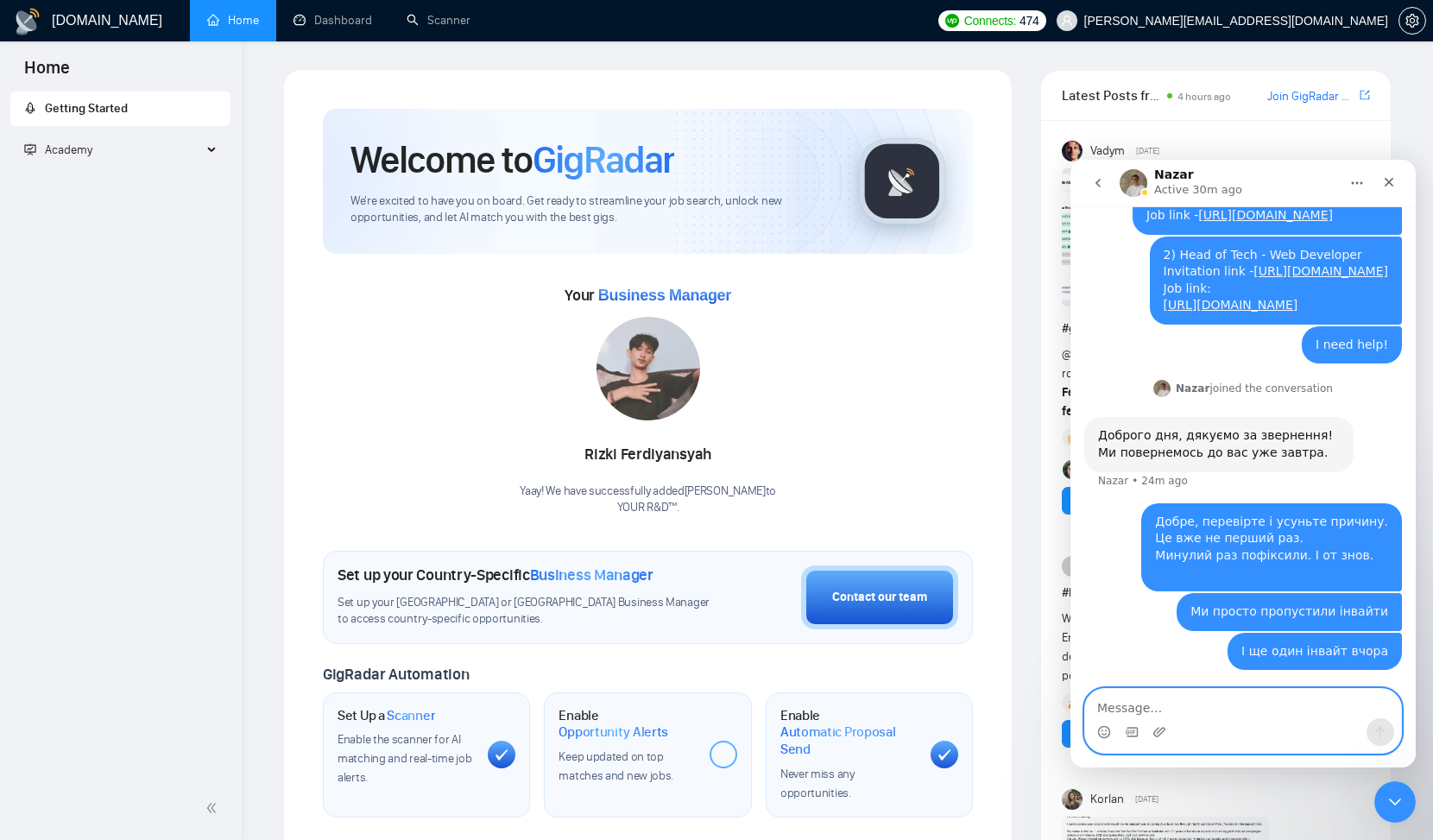
paste textarea "Message…"
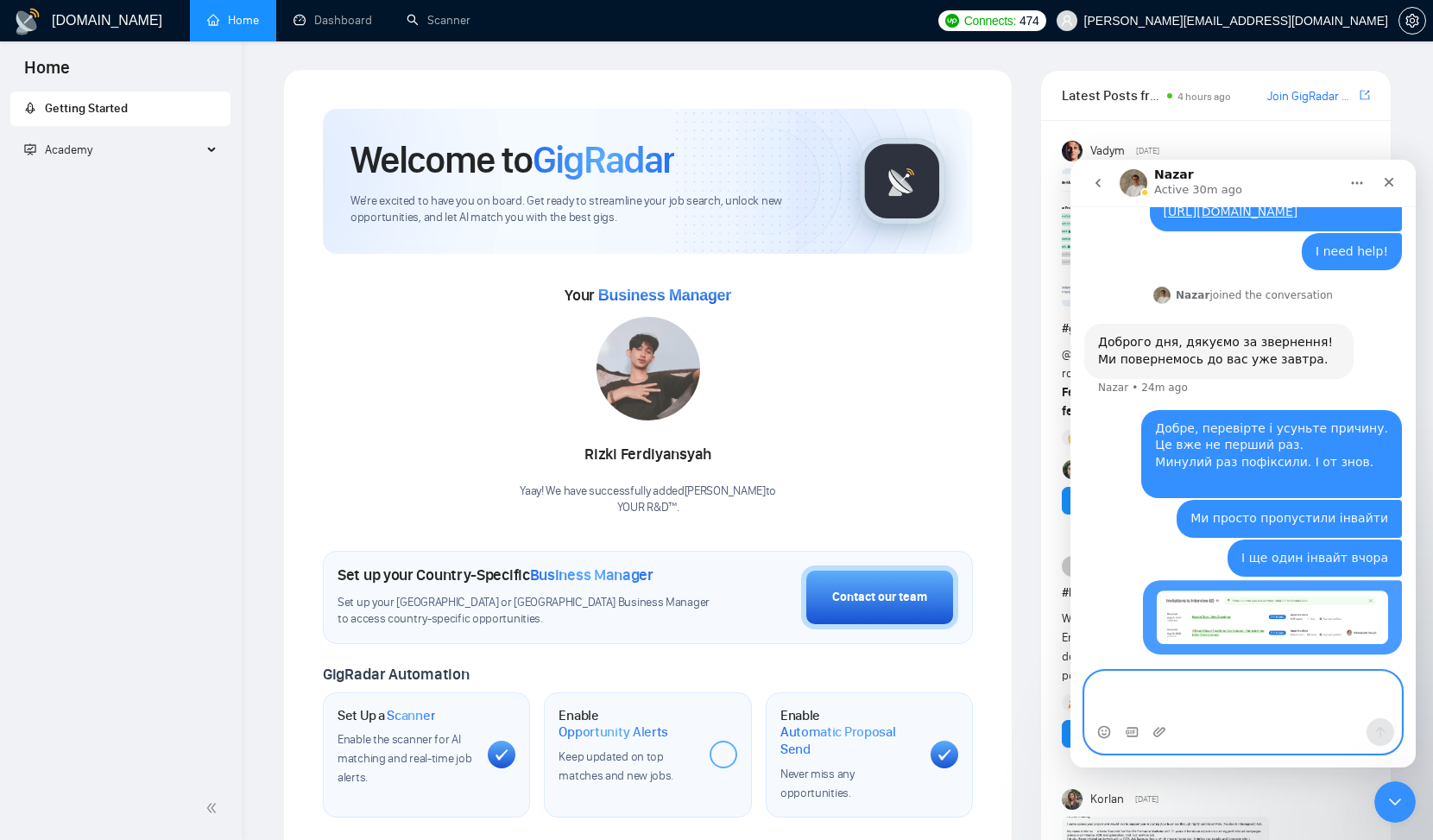
scroll to position [1093, 0]
paste textarea "Received [DATE] [DATE] 🔥Expert React/TypeScript Dev Needed – Fabric.js Video Ed…"
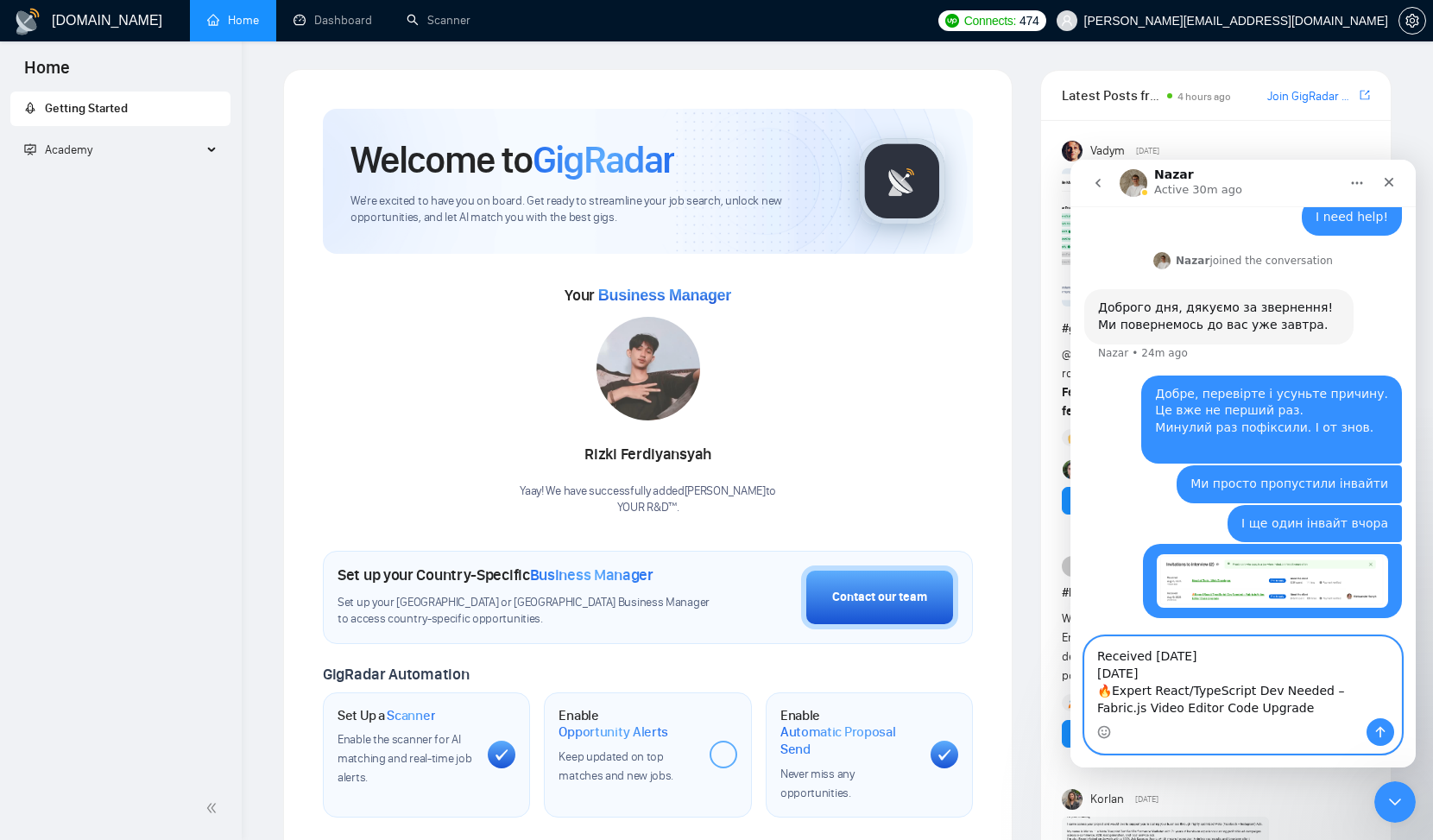
scroll to position [1163, 0]
paste textarea "[URL][DOMAIN_NAME]"
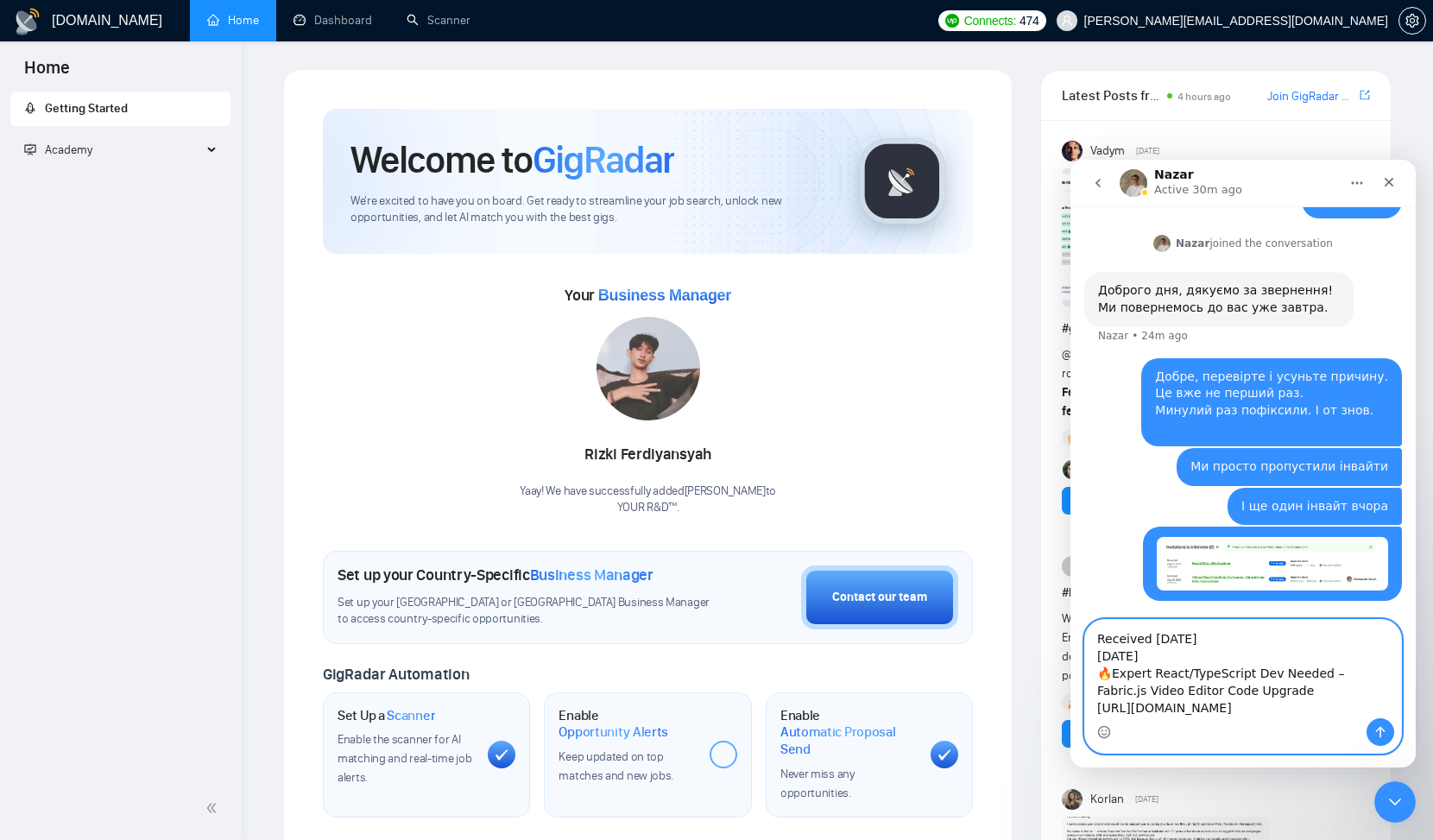
scroll to position [28, 0]
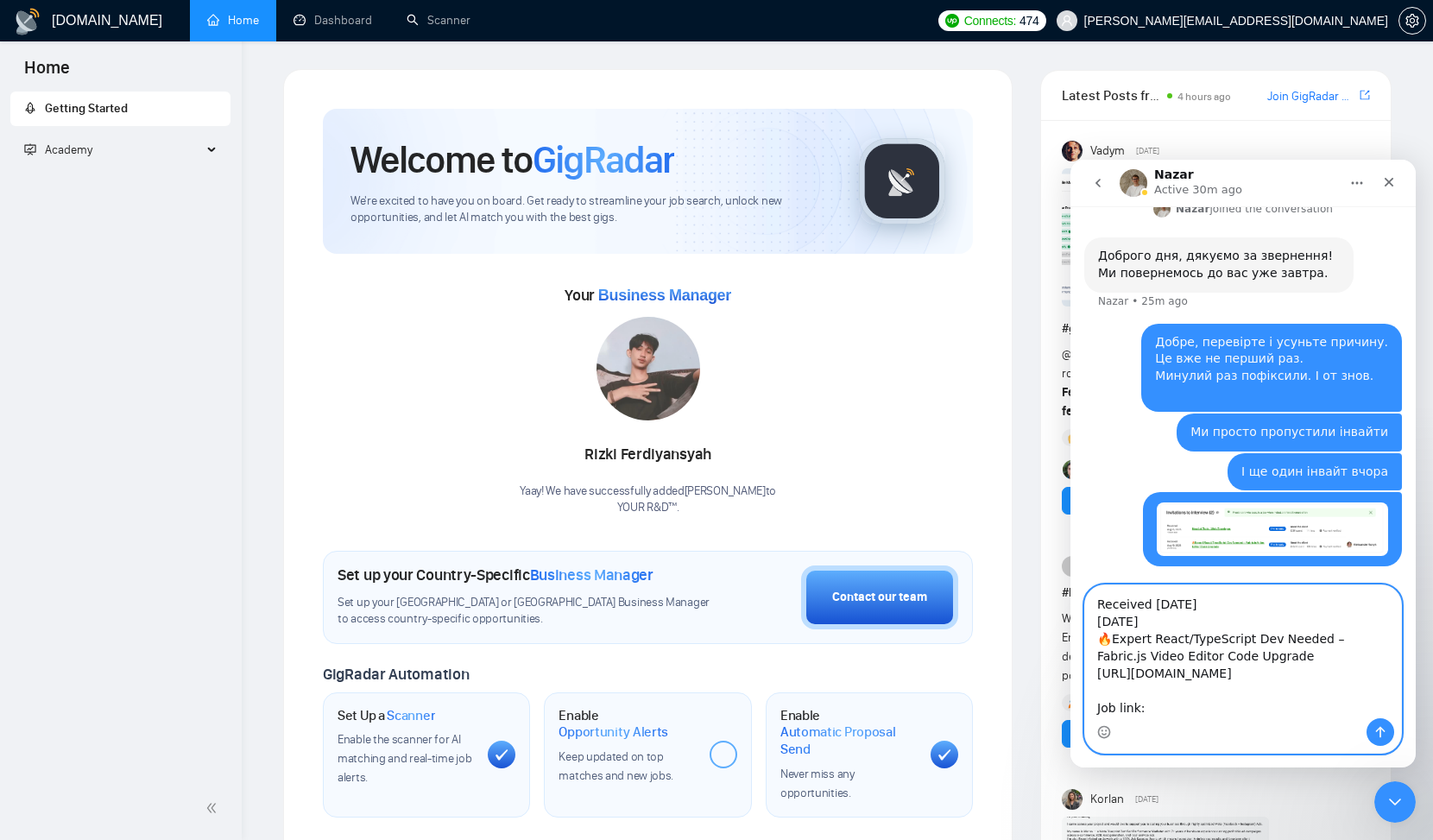
paste textarea "[URL][DOMAIN_NAME]"
type textarea "Received [DATE] [DATE] 🔥Expert React/TypeScript Dev Needed – Fabric.js Video Ed…"
click at [1378, 732] on icon "Send a message…" at bounding box center [1380, 731] width 14 height 14
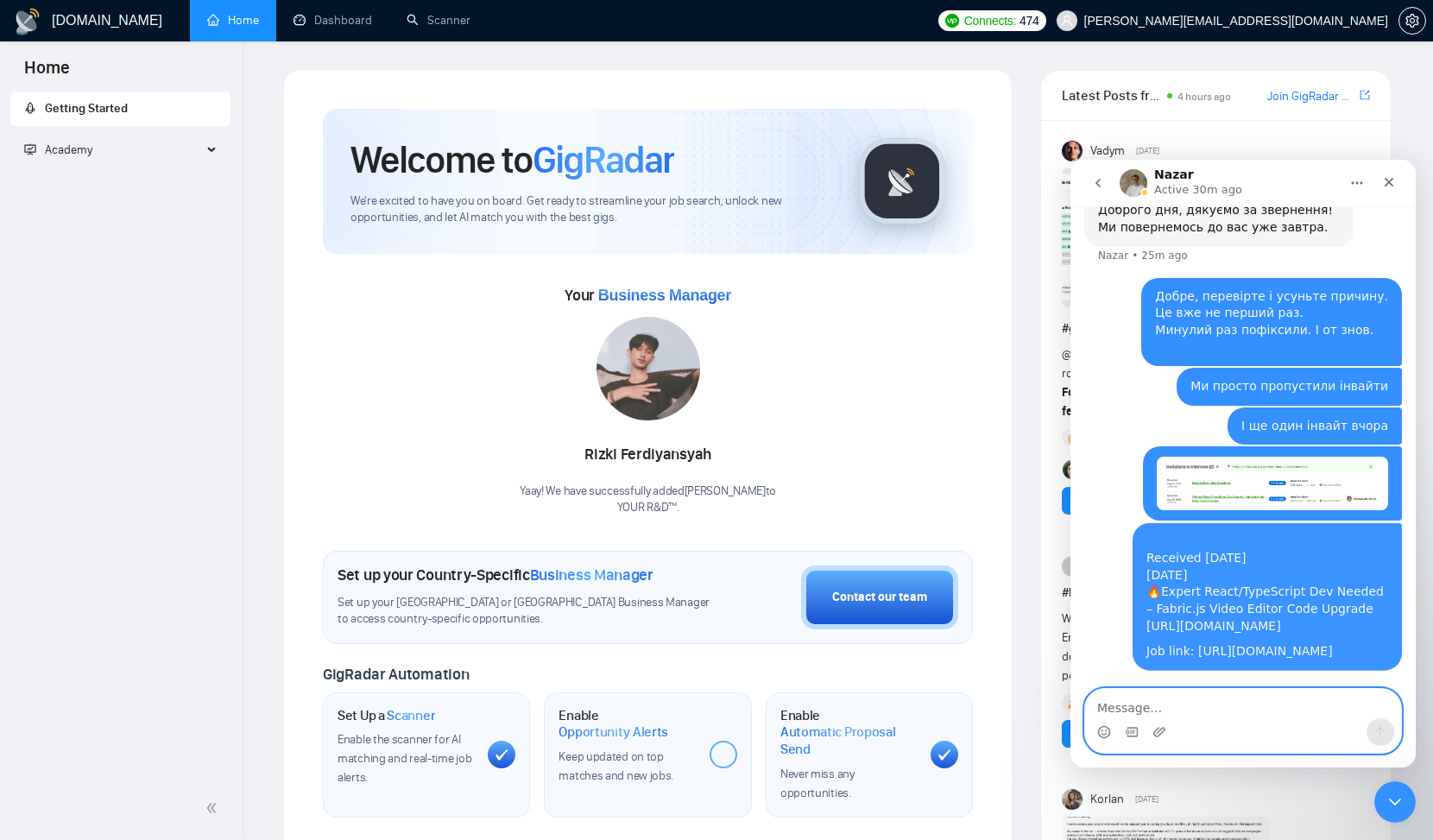
scroll to position [1276, 0]
